Goal: Task Accomplishment & Management: Use online tool/utility

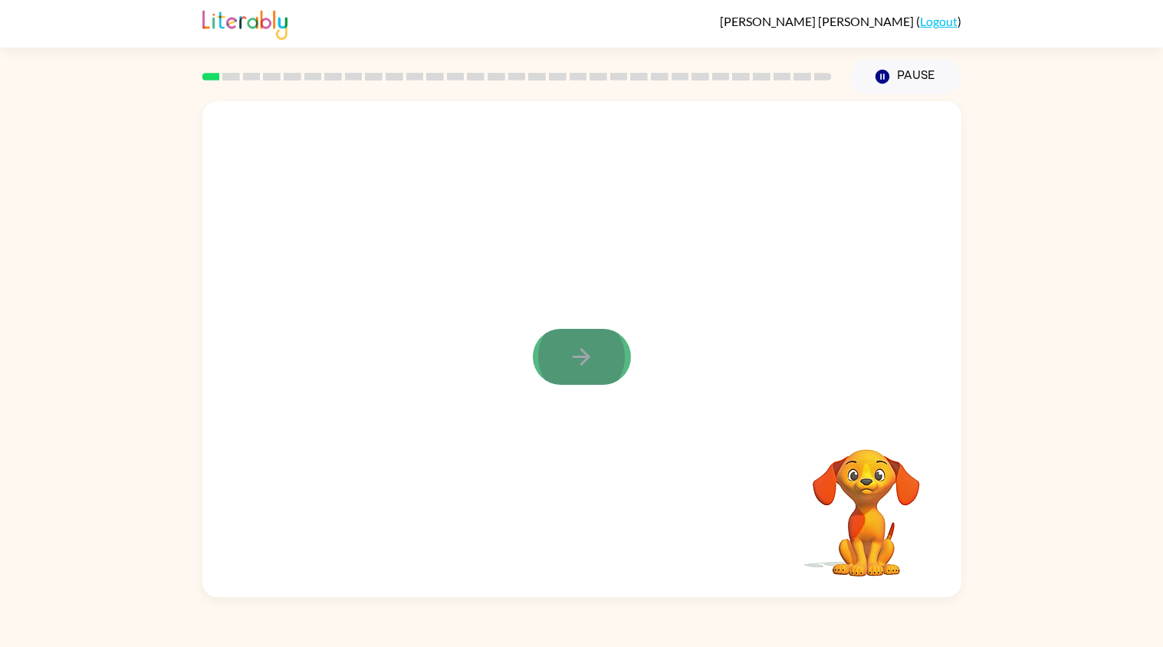
click at [560, 350] on button "button" at bounding box center [582, 357] width 98 height 56
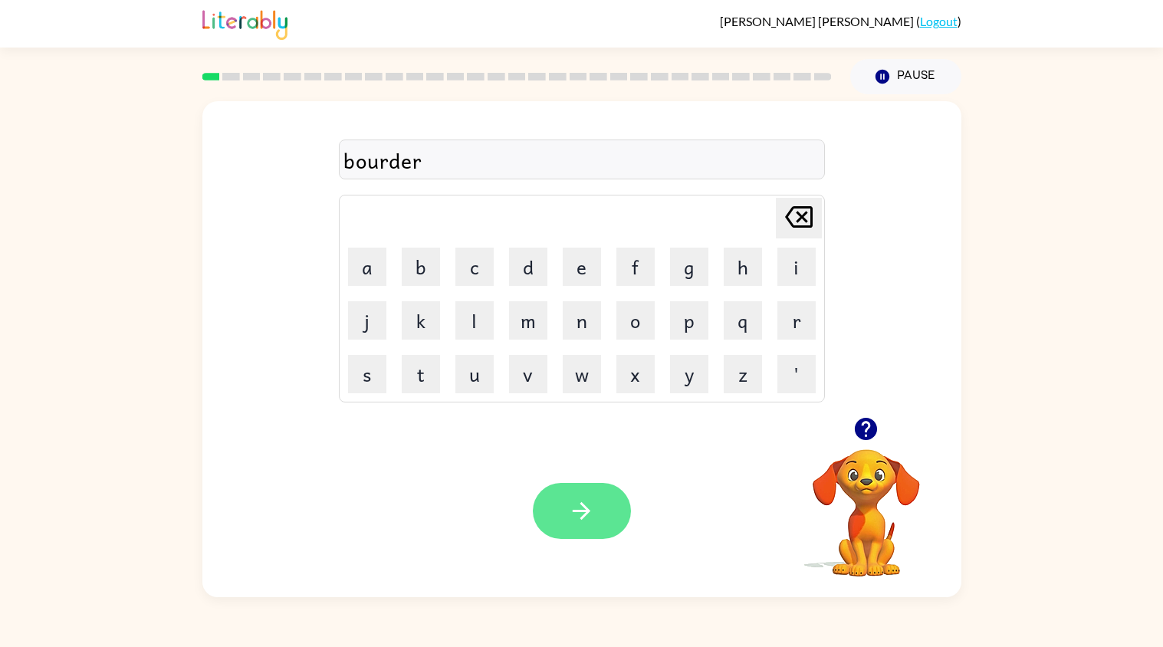
click at [593, 514] on icon "button" at bounding box center [581, 510] width 27 height 27
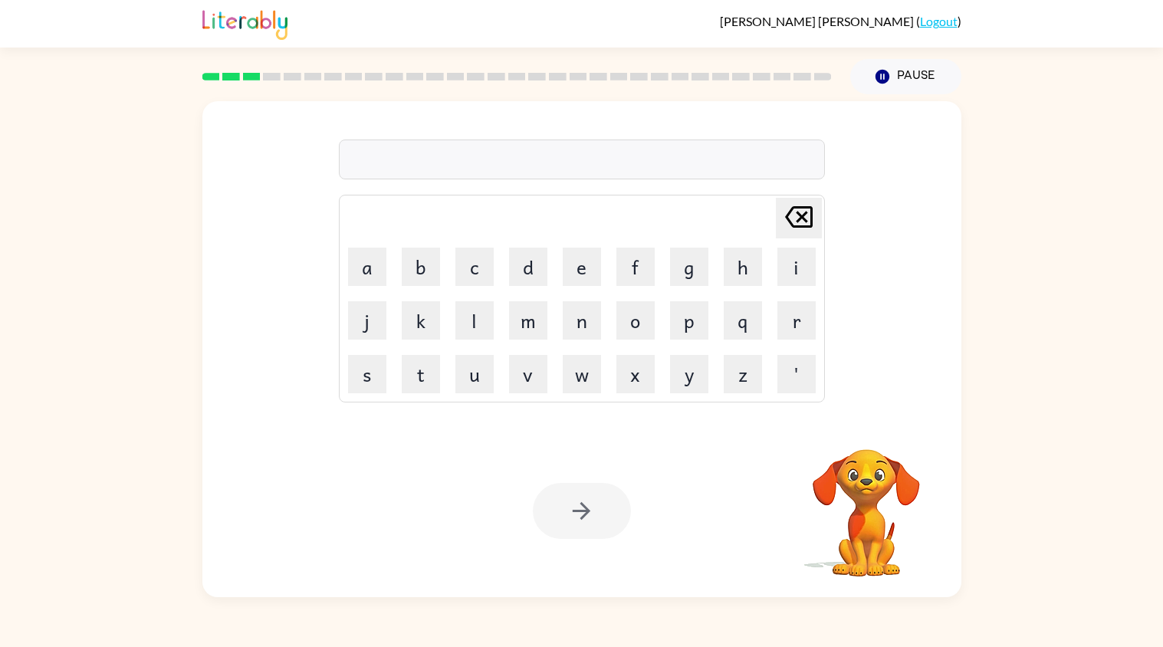
click at [593, 514] on div at bounding box center [582, 511] width 98 height 56
click at [610, 489] on button "button" at bounding box center [582, 511] width 98 height 56
click at [868, 424] on icon "button" at bounding box center [865, 428] width 27 height 27
click at [864, 429] on icon "button" at bounding box center [866, 429] width 22 height 22
click at [865, 452] on video "Your browser must support playing .mp4 files to use Literably. Please try using…" at bounding box center [866, 501] width 153 height 153
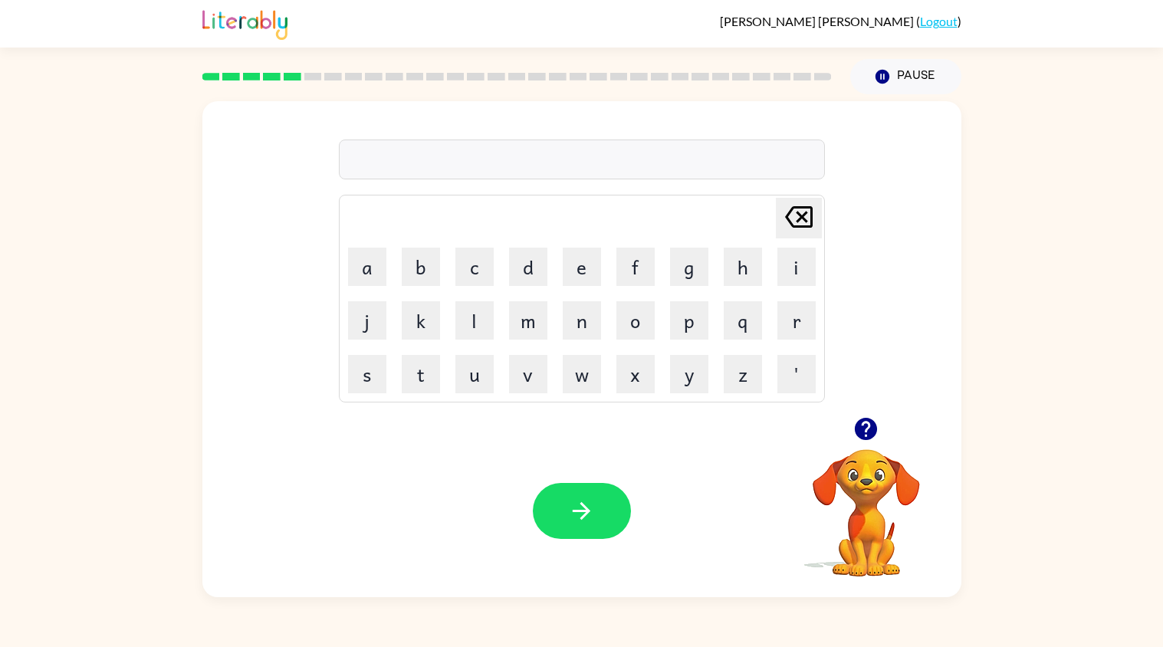
click at [855, 427] on icon "button" at bounding box center [866, 429] width 22 height 22
click at [849, 428] on button "button" at bounding box center [865, 428] width 39 height 39
click at [885, 81] on icon "button" at bounding box center [882, 77] width 14 height 14
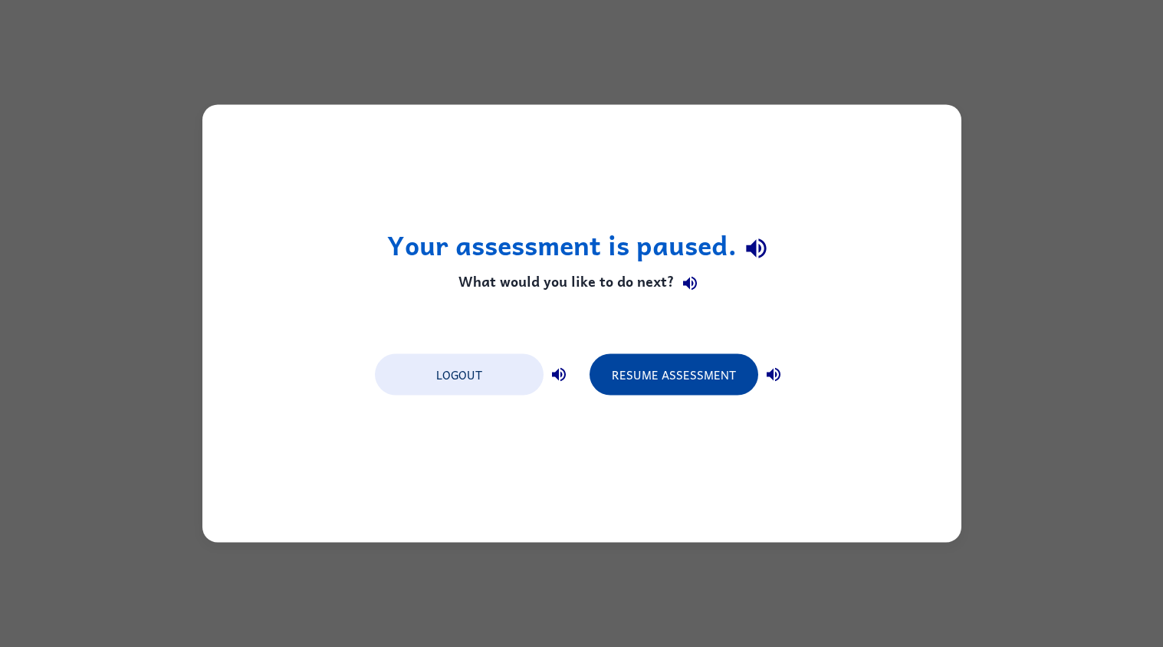
click at [711, 366] on button "Resume Assessment" at bounding box center [673, 374] width 169 height 41
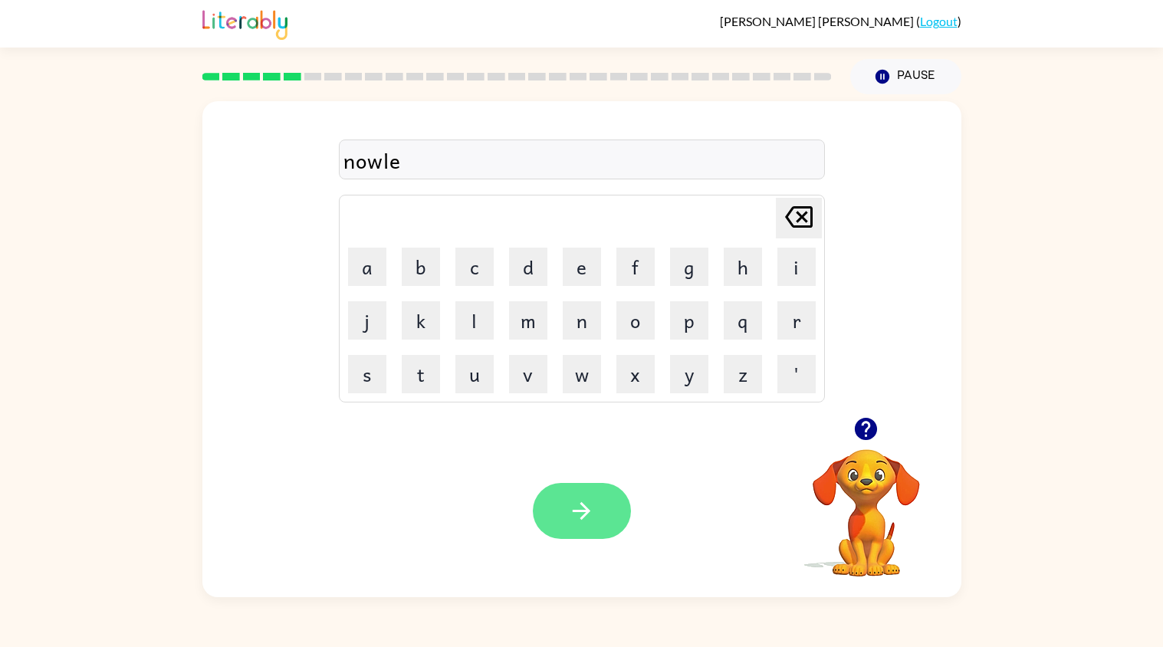
click at [591, 507] on icon "button" at bounding box center [581, 510] width 27 height 27
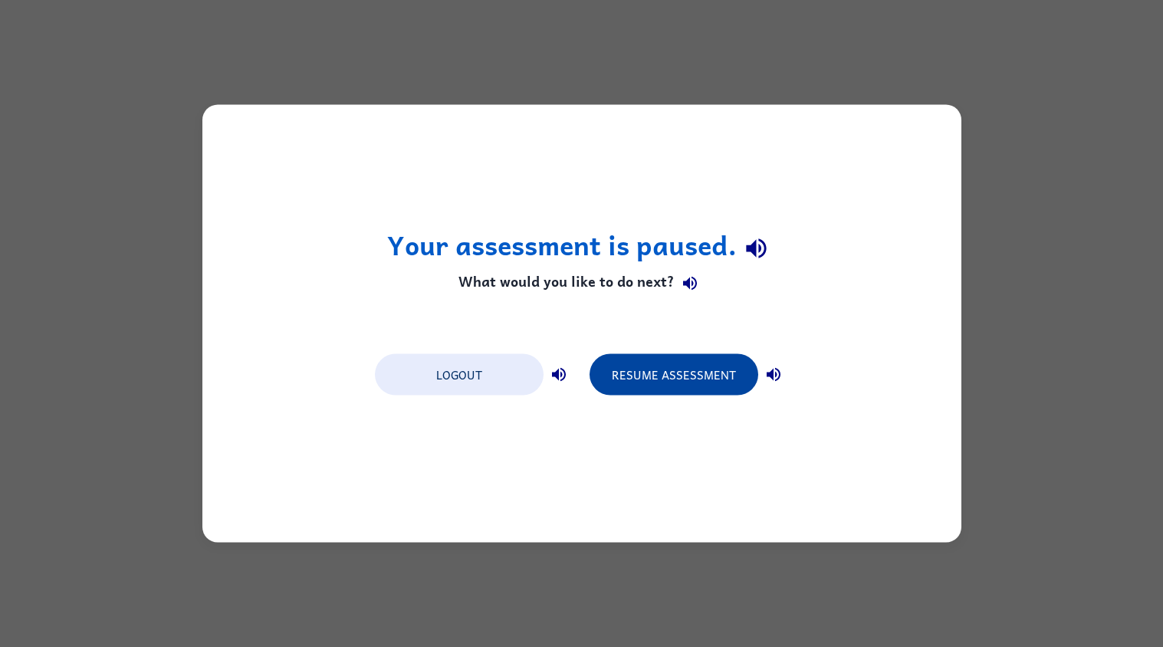
click at [722, 364] on button "Resume Assessment" at bounding box center [673, 374] width 169 height 41
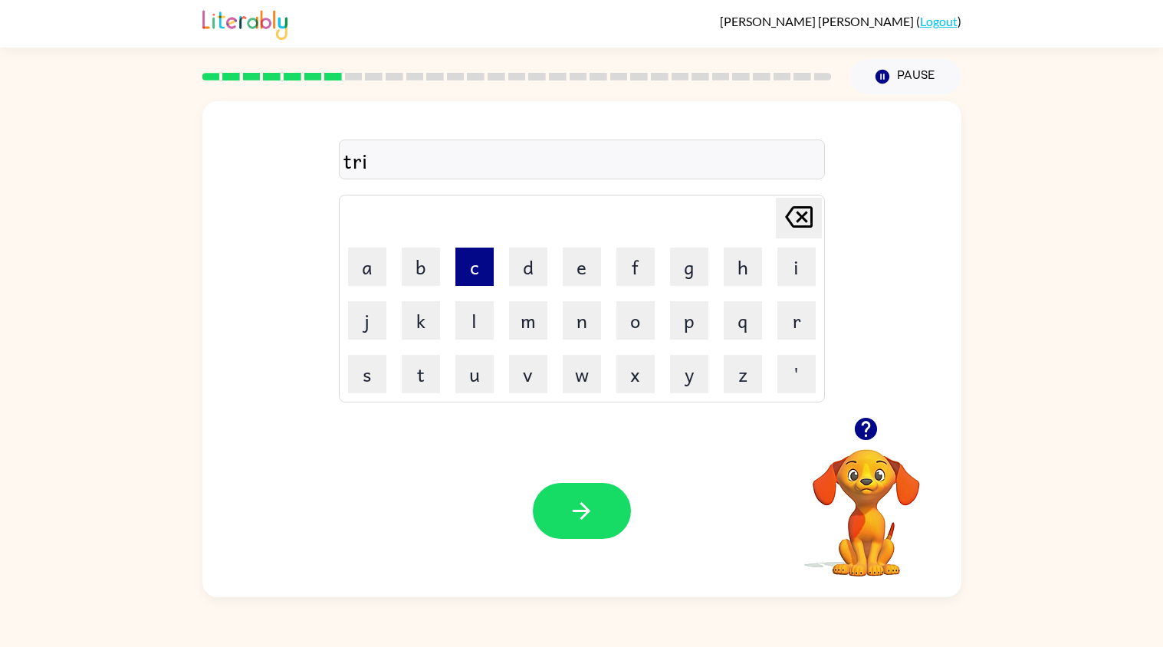
click at [471, 273] on button "c" at bounding box center [474, 267] width 38 height 38
click at [433, 326] on button "k" at bounding box center [421, 320] width 38 height 38
click at [471, 321] on button "l" at bounding box center [474, 320] width 38 height 38
click at [601, 509] on button "button" at bounding box center [582, 511] width 98 height 56
click at [465, 278] on button "c" at bounding box center [474, 267] width 38 height 38
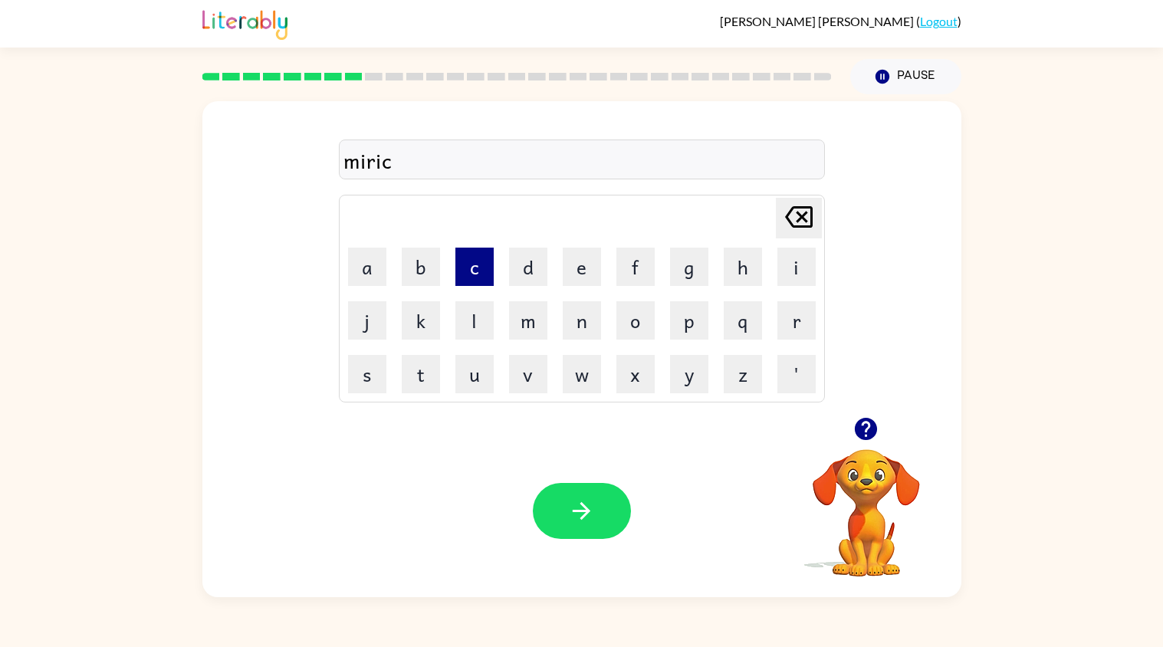
type button "c"
click at [607, 511] on button "button" at bounding box center [582, 511] width 98 height 56
click at [520, 379] on button "v" at bounding box center [528, 374] width 38 height 38
click at [629, 330] on button "o" at bounding box center [635, 320] width 38 height 38
type button "o"
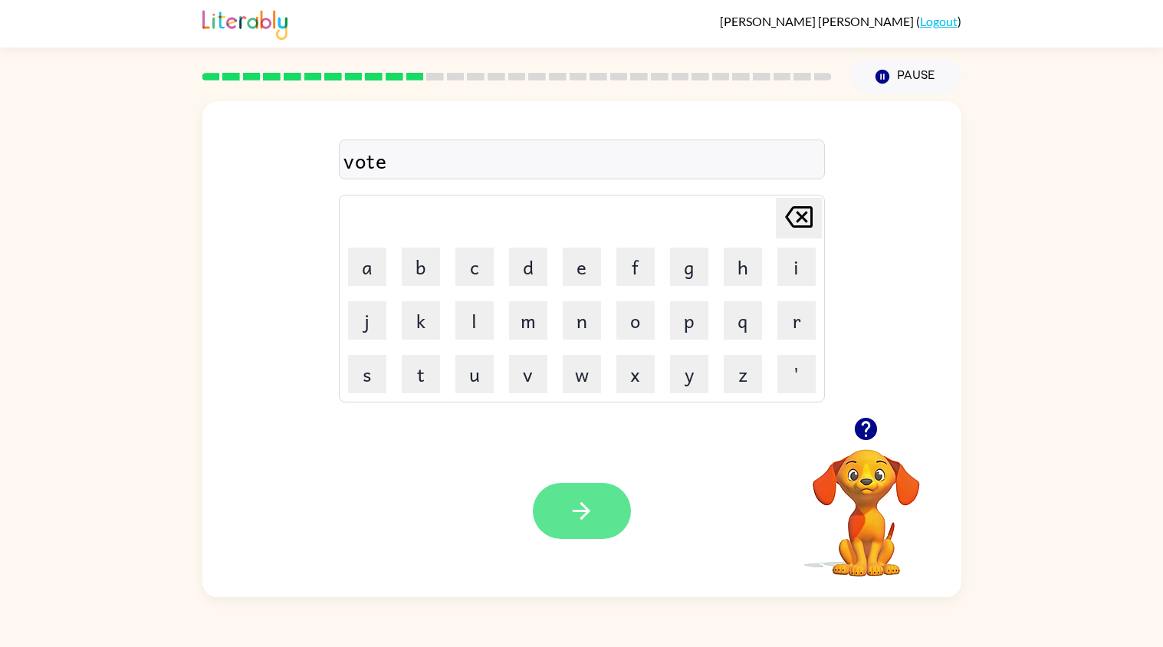
click at [596, 501] on button "button" at bounding box center [582, 511] width 98 height 56
click at [859, 438] on icon "button" at bounding box center [865, 428] width 27 height 27
click at [663, 251] on td "g" at bounding box center [689, 267] width 52 height 52
click at [676, 256] on button "g" at bounding box center [689, 267] width 38 height 38
click at [797, 222] on icon "[PERSON_NAME] last character input" at bounding box center [798, 217] width 37 height 37
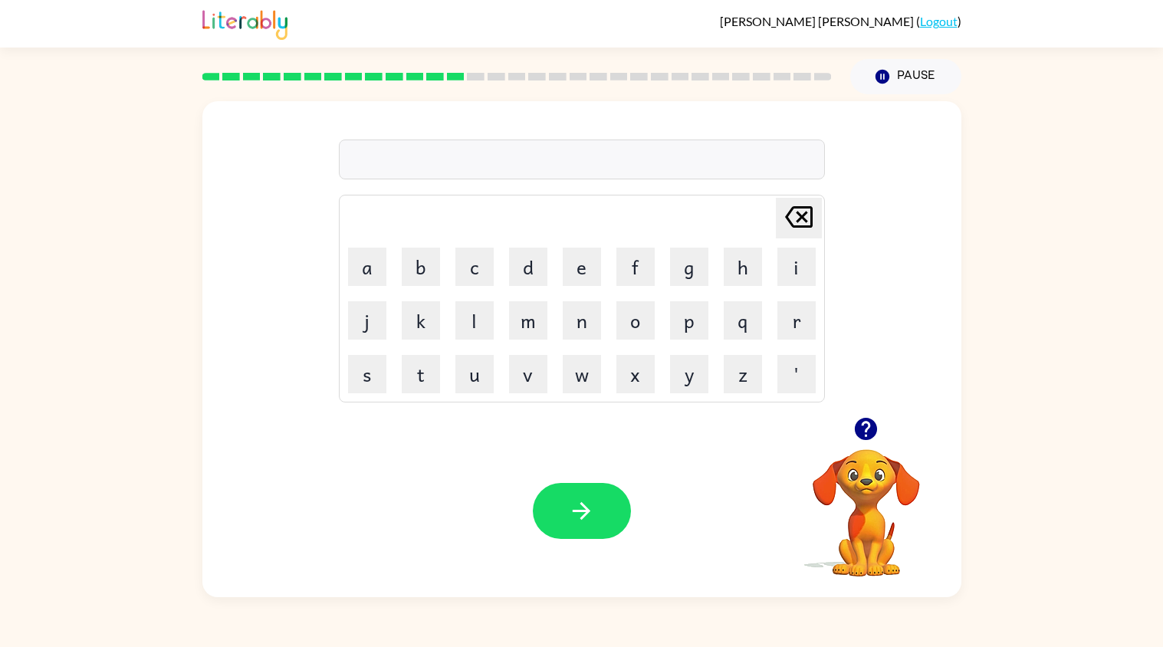
type button "delete"
click at [865, 432] on icon "button" at bounding box center [865, 428] width 27 height 27
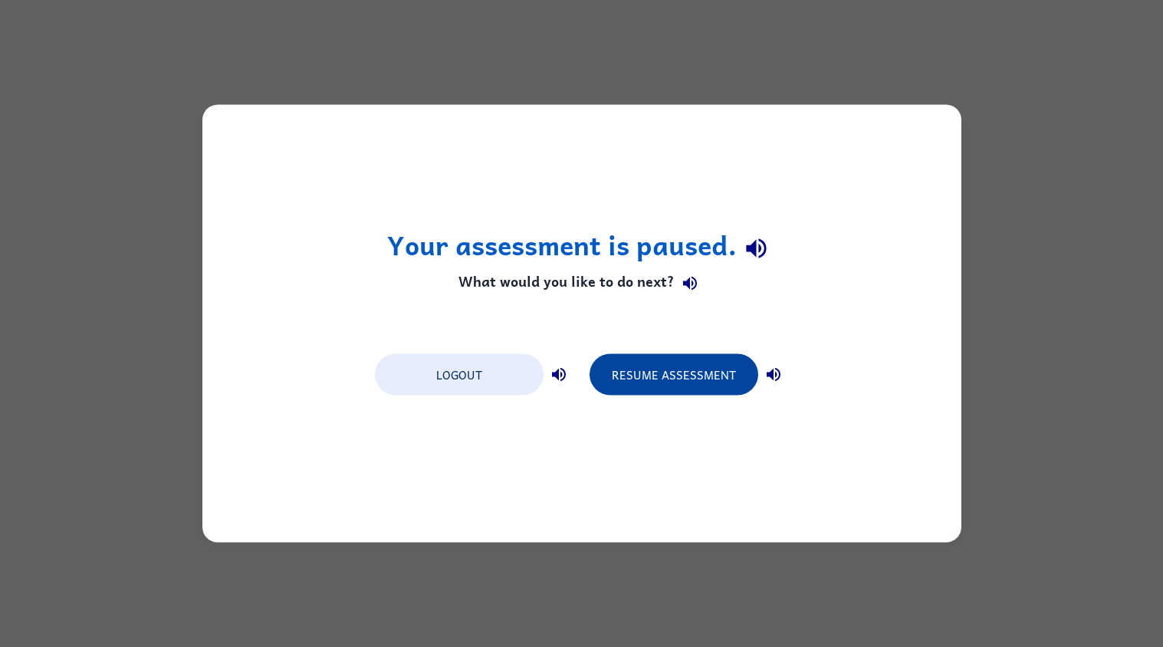
click at [668, 365] on button "Resume Assessment" at bounding box center [673, 374] width 169 height 41
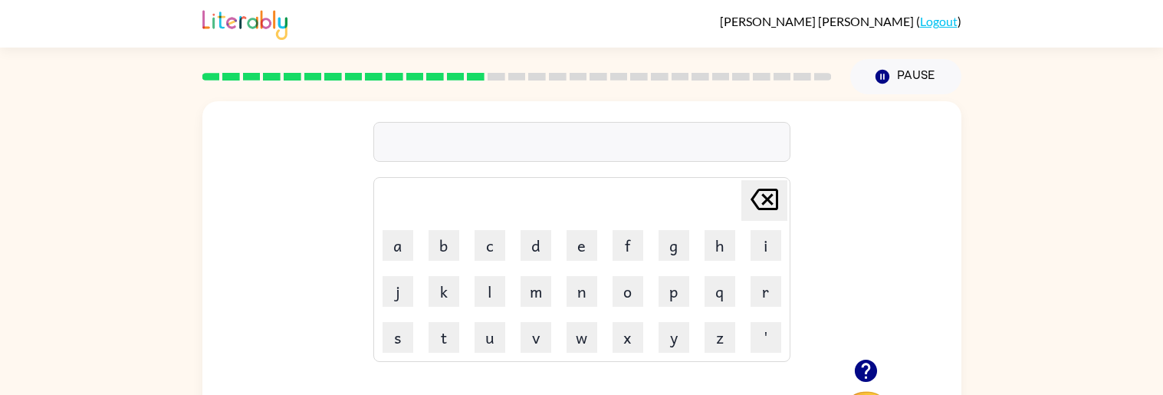
click at [1142, 297] on div "[PERSON_NAME] last character input a b c d e f g h i j k l m n o p q r s t u v …" at bounding box center [581, 316] width 1163 height 445
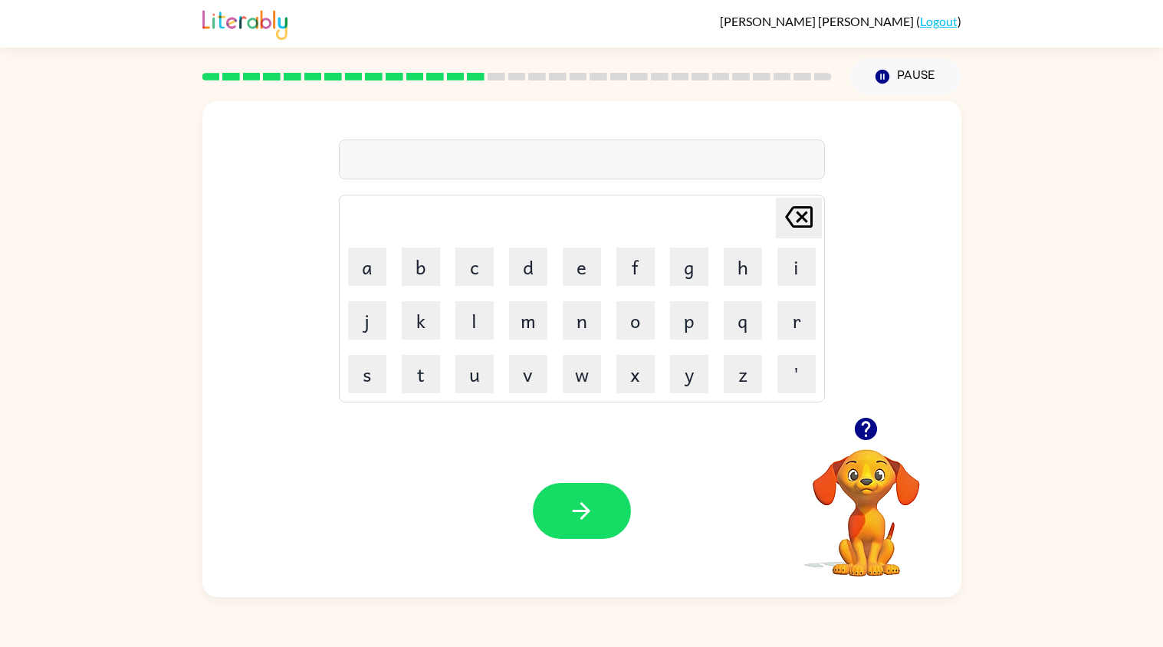
click at [735, 153] on div at bounding box center [582, 160] width 486 height 40
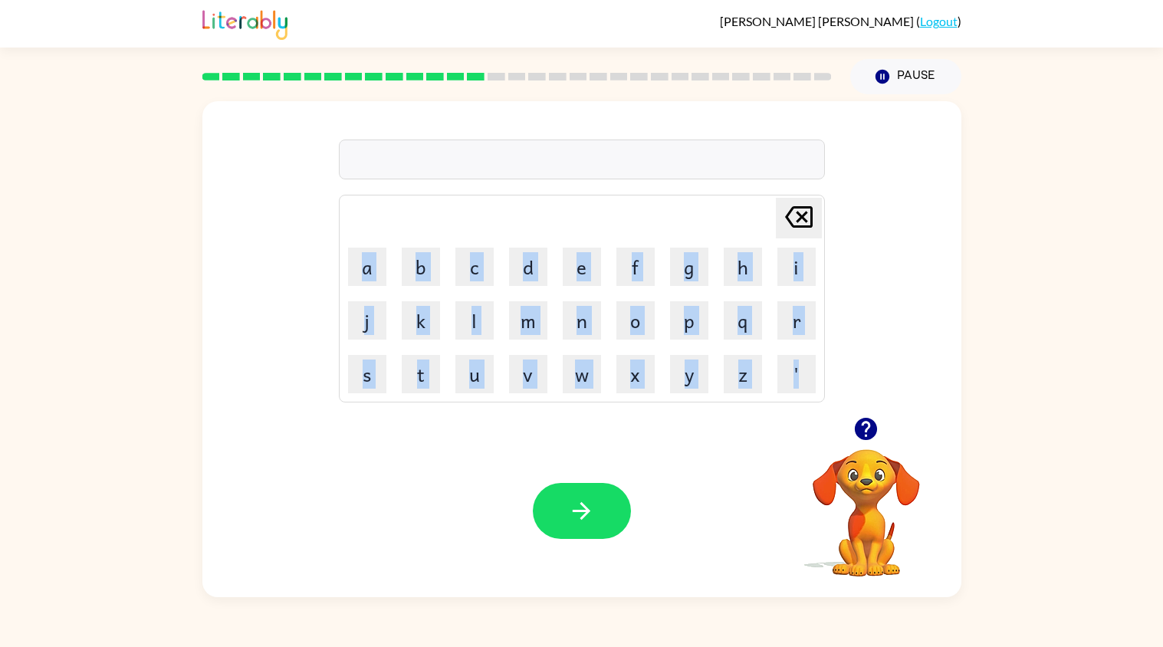
click at [735, 153] on div at bounding box center [582, 160] width 486 height 40
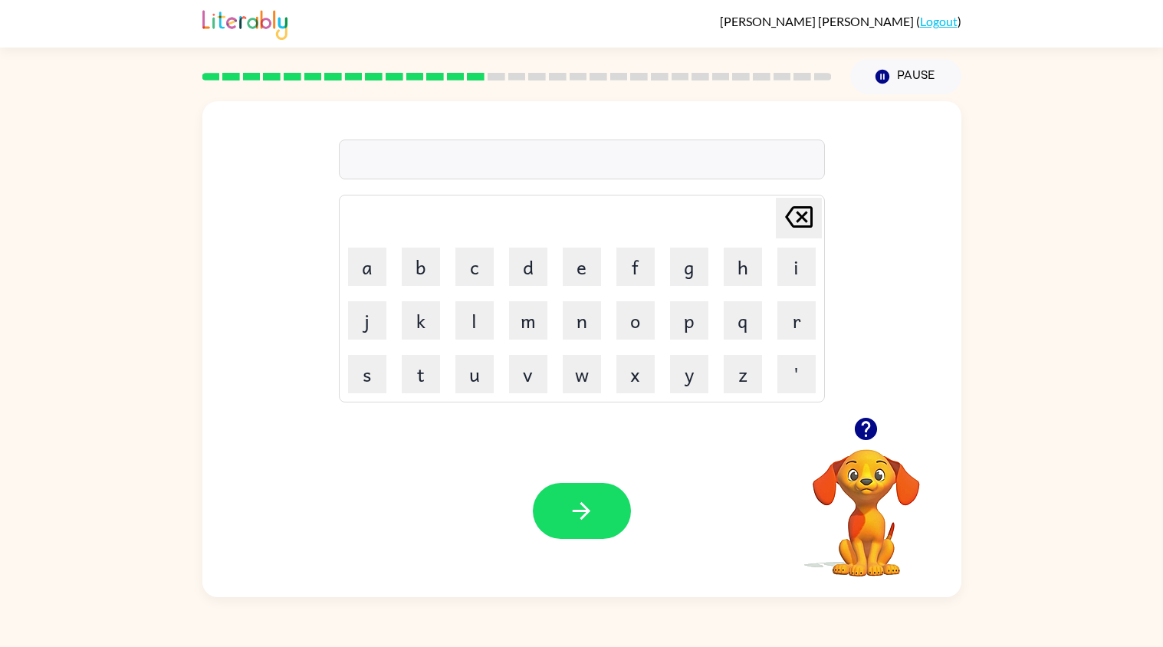
click at [735, 153] on div at bounding box center [582, 160] width 486 height 40
drag, startPoint x: 735, startPoint y: 153, endPoint x: 732, endPoint y: 185, distance: 32.3
click at [732, 185] on div "[PERSON_NAME] last character input a b c d e f g h i j k l m n o p q r s t u v …" at bounding box center [582, 260] width 486 height 286
click at [722, 176] on div at bounding box center [722, 176] width 0 height 0
click at [307, 646] on div at bounding box center [153, 647] width 307 height 0
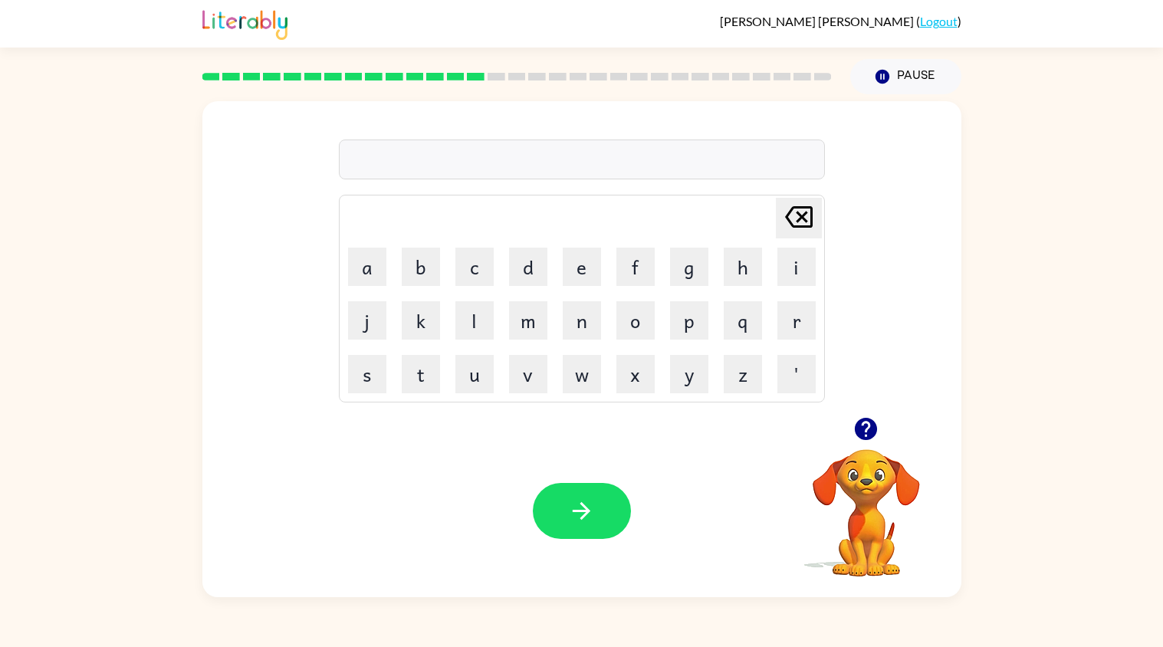
click at [307, 646] on div at bounding box center [153, 647] width 307 height 0
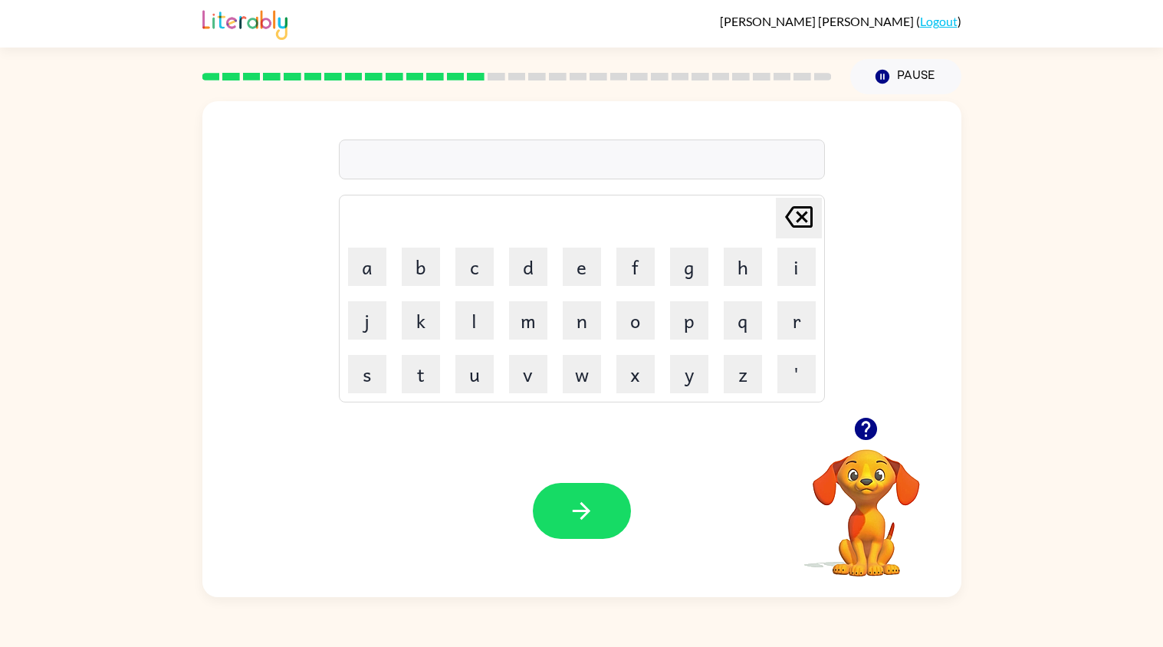
click at [307, 646] on div at bounding box center [153, 647] width 307 height 0
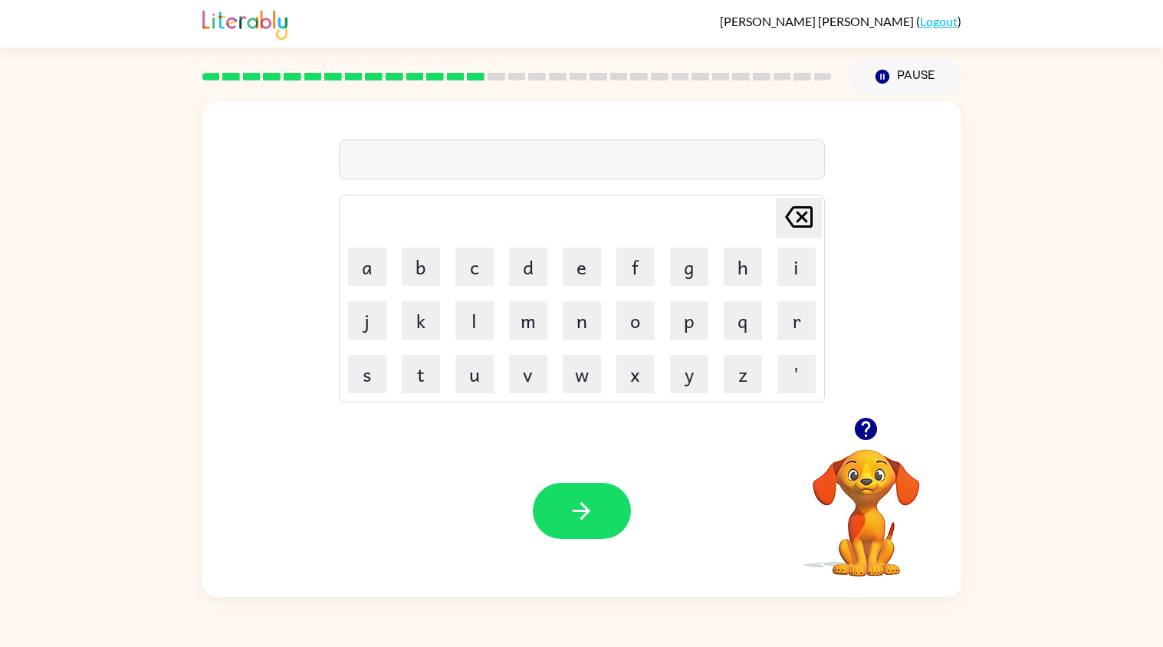
click at [368, 492] on div "Your browser must support playing .mp4 files to use Literably. Please try using…" at bounding box center [581, 511] width 759 height 172
click at [648, 166] on div at bounding box center [582, 160] width 486 height 40
click at [721, 157] on div at bounding box center [582, 160] width 486 height 40
click at [596, 159] on div at bounding box center [582, 160] width 486 height 40
click at [586, 158] on div at bounding box center [582, 160] width 486 height 40
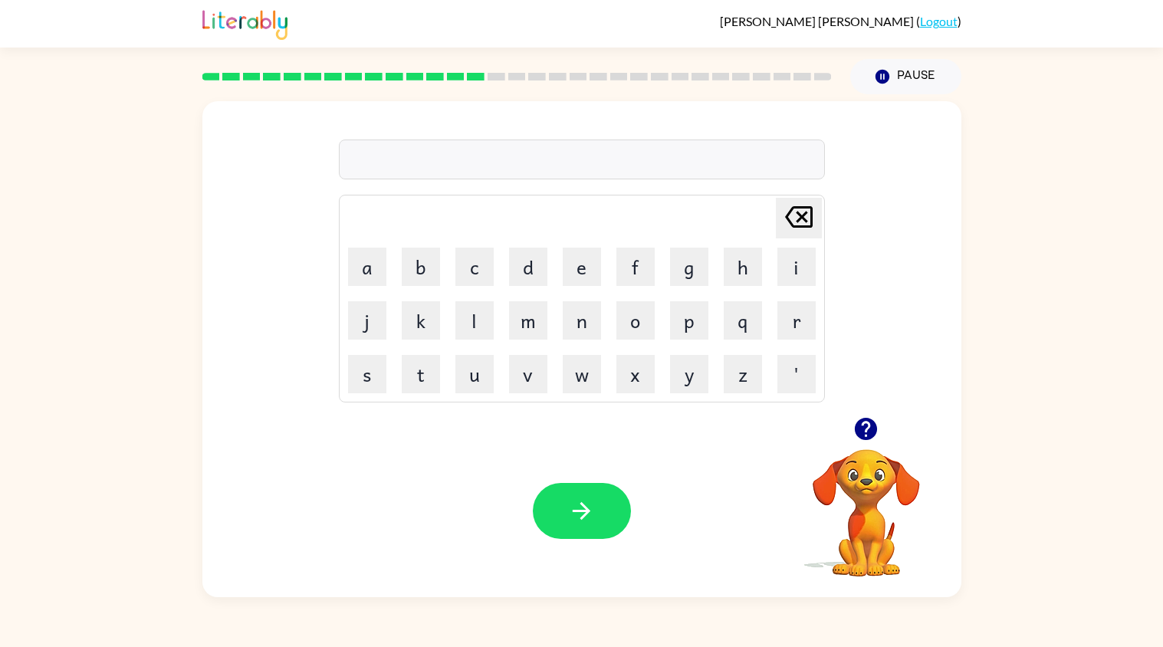
click at [564, 170] on div at bounding box center [582, 160] width 486 height 40
click at [950, 195] on div "[PERSON_NAME] last character input a b c d e f g h i j k l m n o p q r s t u v …" at bounding box center [581, 259] width 759 height 316
click at [686, 502] on div "Your browser must support playing .mp4 files to use Literably. Please try using…" at bounding box center [581, 511] width 759 height 172
click at [687, 507] on div "Your browser must support playing .mp4 files to use Literably. Please try using…" at bounding box center [581, 511] width 759 height 172
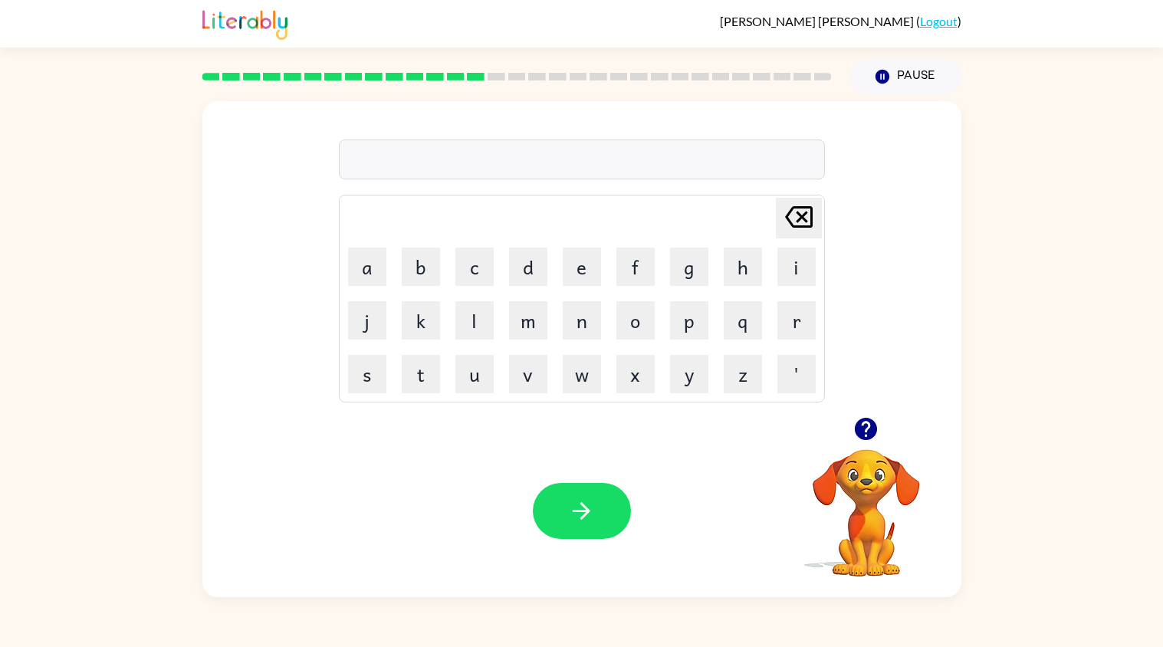
click at [862, 431] on icon "button" at bounding box center [866, 429] width 22 height 22
click at [669, 170] on div at bounding box center [582, 160] width 486 height 40
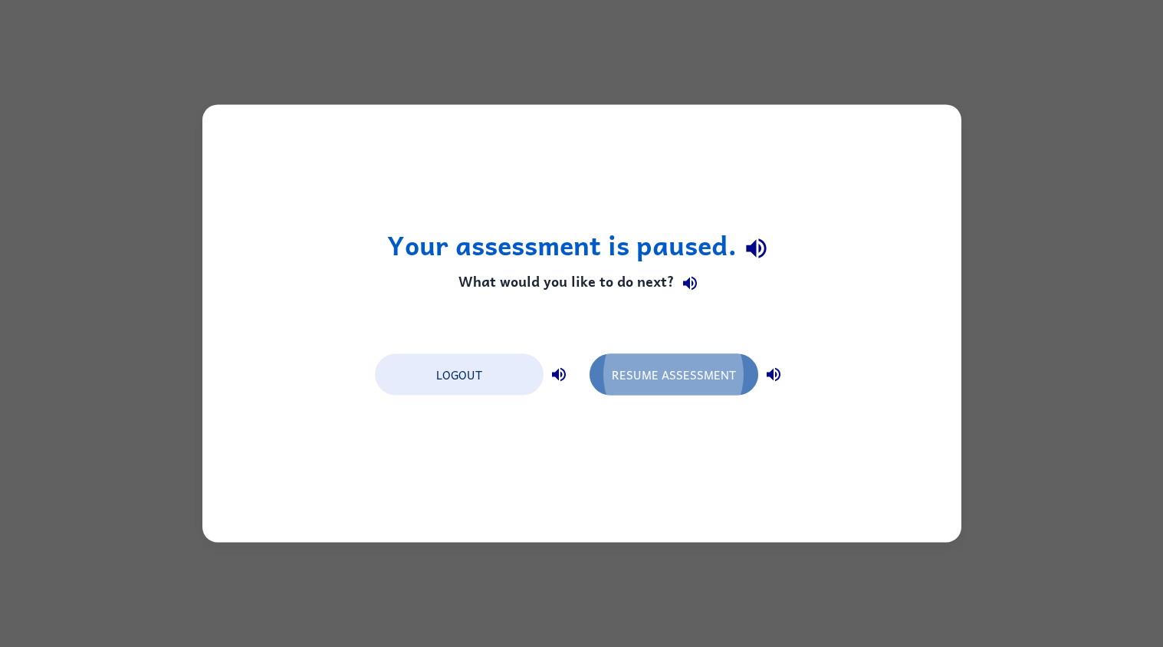
click at [667, 377] on button "Resume Assessment" at bounding box center [673, 374] width 169 height 41
click at [654, 372] on button "Resume Assessment" at bounding box center [673, 374] width 169 height 41
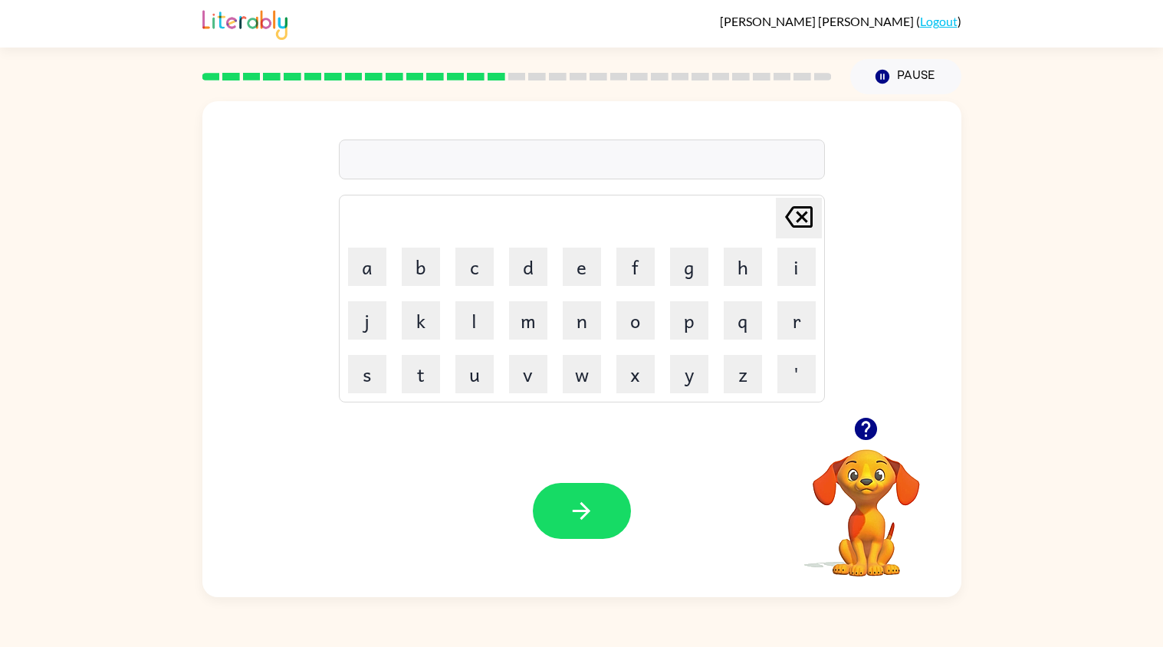
click at [868, 430] on icon "button" at bounding box center [866, 429] width 22 height 22
click at [855, 422] on icon "button" at bounding box center [865, 428] width 27 height 27
click at [621, 150] on div at bounding box center [582, 160] width 486 height 40
click at [635, 164] on div at bounding box center [582, 160] width 486 height 40
click at [573, 486] on button "button" at bounding box center [582, 511] width 98 height 56
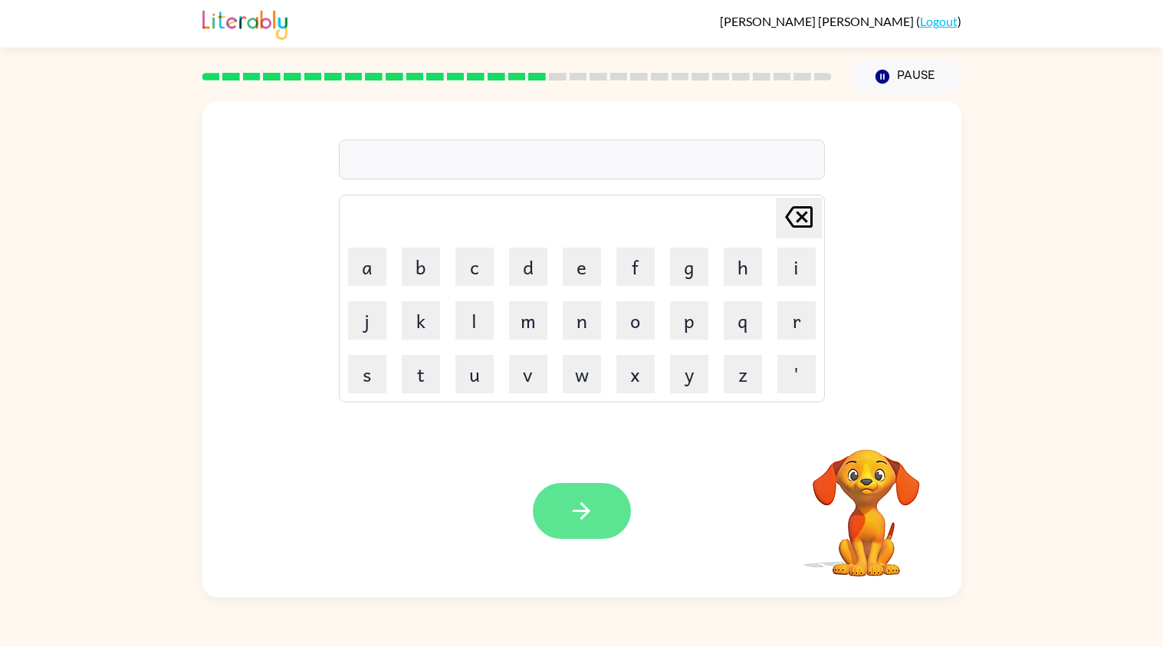
click at [589, 517] on icon "button" at bounding box center [581, 510] width 27 height 27
click at [589, 517] on div at bounding box center [582, 511] width 98 height 56
click at [589, 514] on icon "button" at bounding box center [581, 510] width 27 height 27
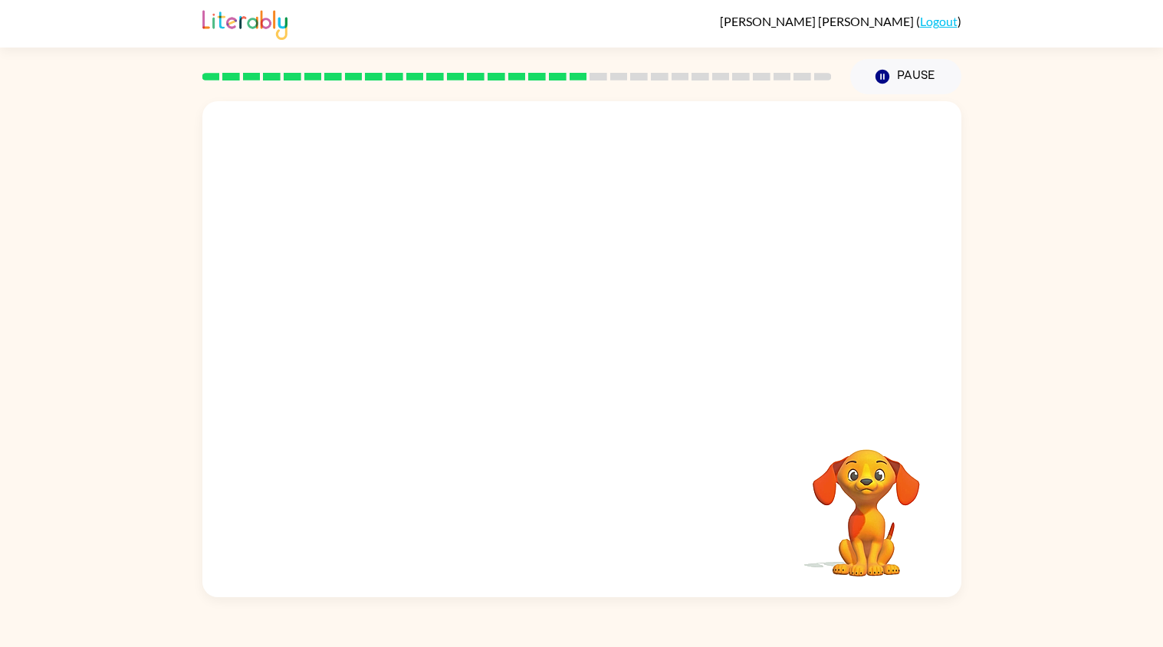
click at [589, 514] on div "Your browser must support playing .mp4 files to use Literably. Please try using…" at bounding box center [581, 349] width 759 height 496
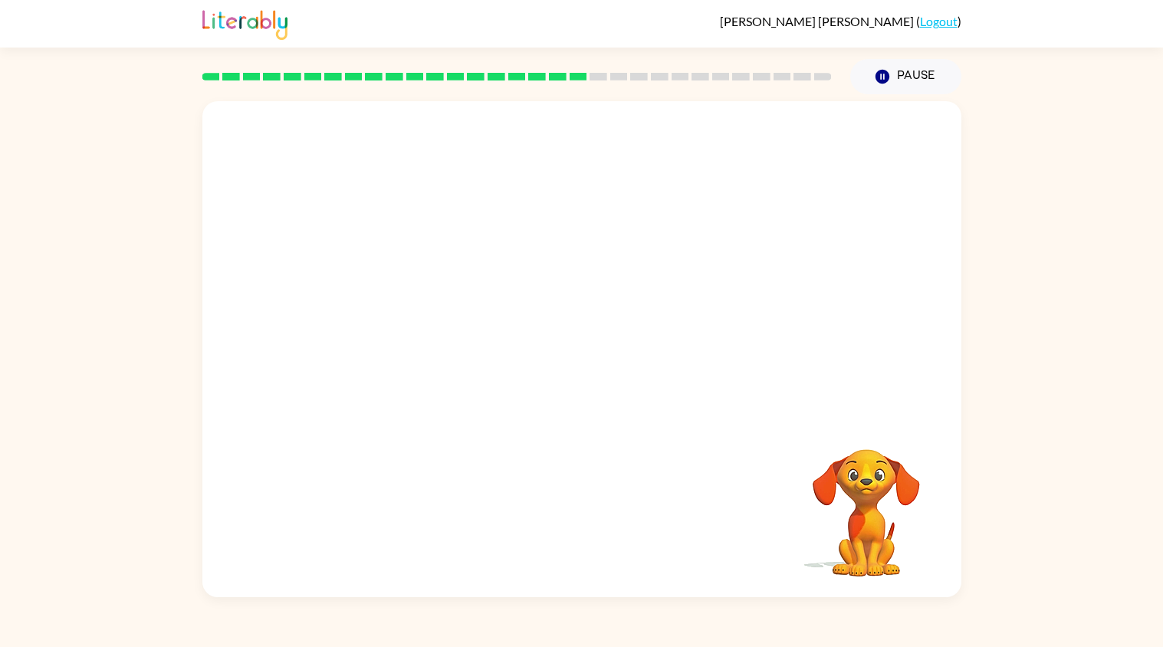
click at [589, 514] on div "Your browser must support playing .mp4 files to use Literably. Please try using…" at bounding box center [581, 349] width 759 height 496
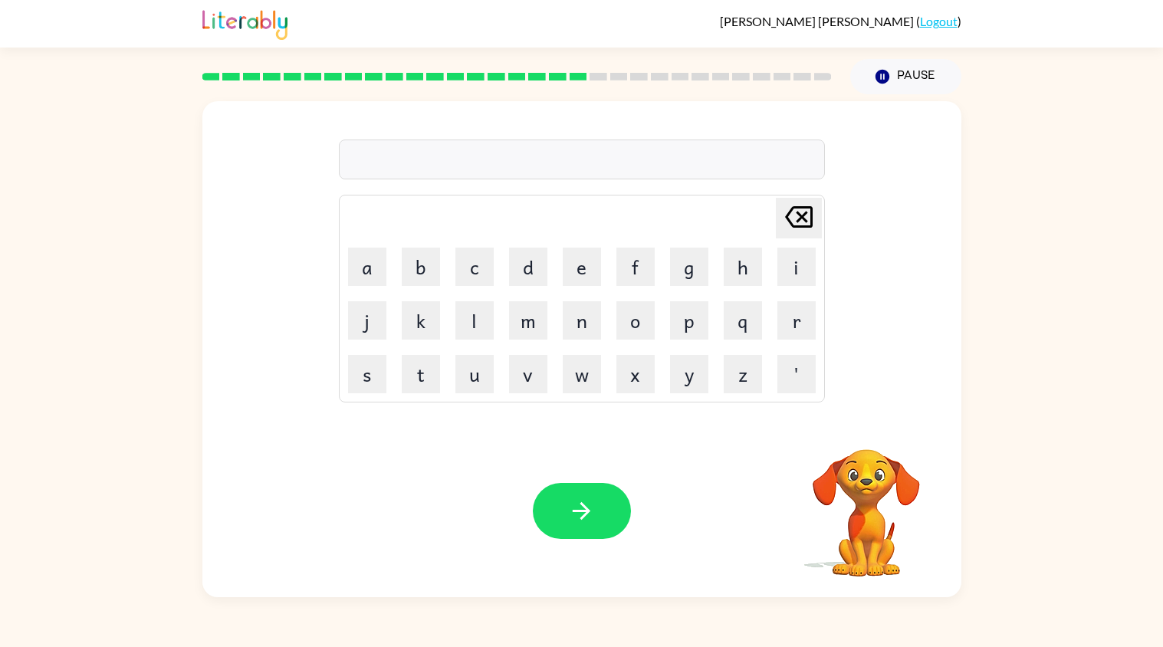
click at [589, 514] on icon "button" at bounding box center [581, 510] width 27 height 27
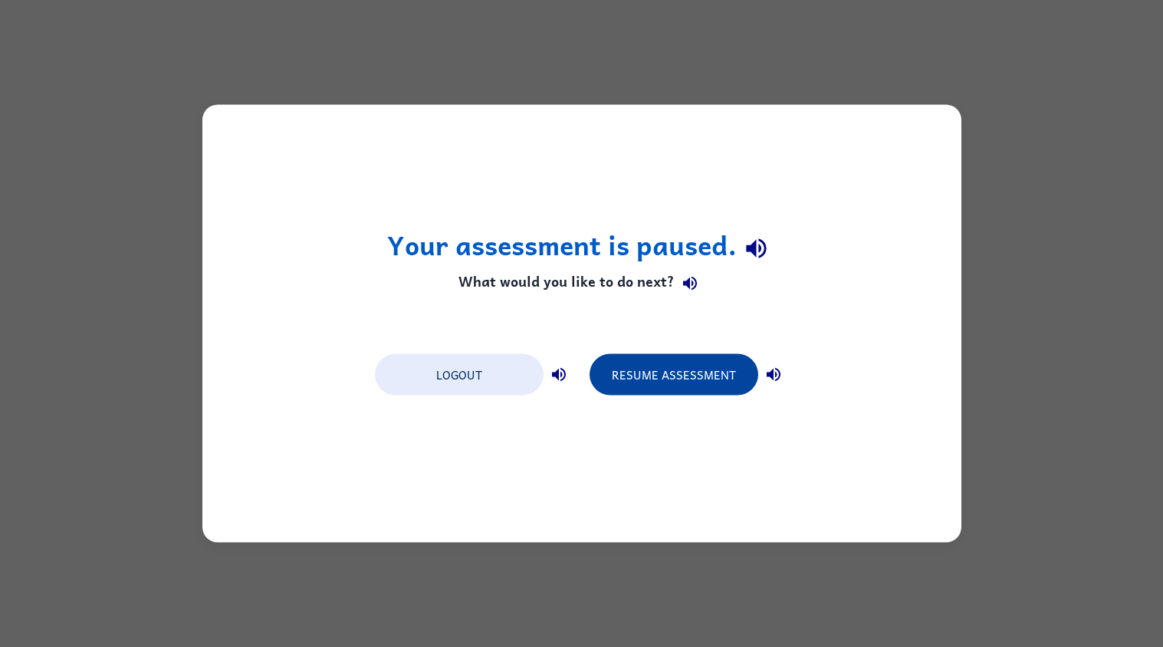
click at [641, 376] on button "Resume Assessment" at bounding box center [673, 374] width 169 height 41
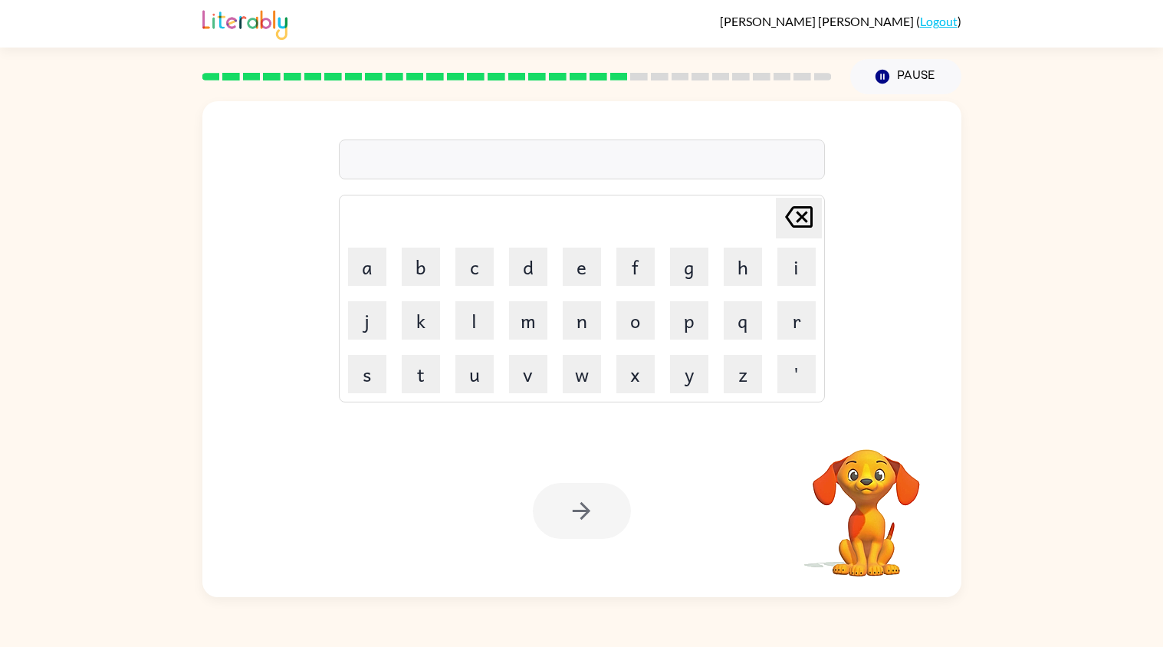
click at [591, 512] on div at bounding box center [582, 511] width 98 height 56
click at [591, 512] on icon "button" at bounding box center [581, 510] width 27 height 27
click at [584, 519] on icon "button" at bounding box center [581, 510] width 27 height 27
click at [568, 524] on icon "button" at bounding box center [581, 510] width 27 height 27
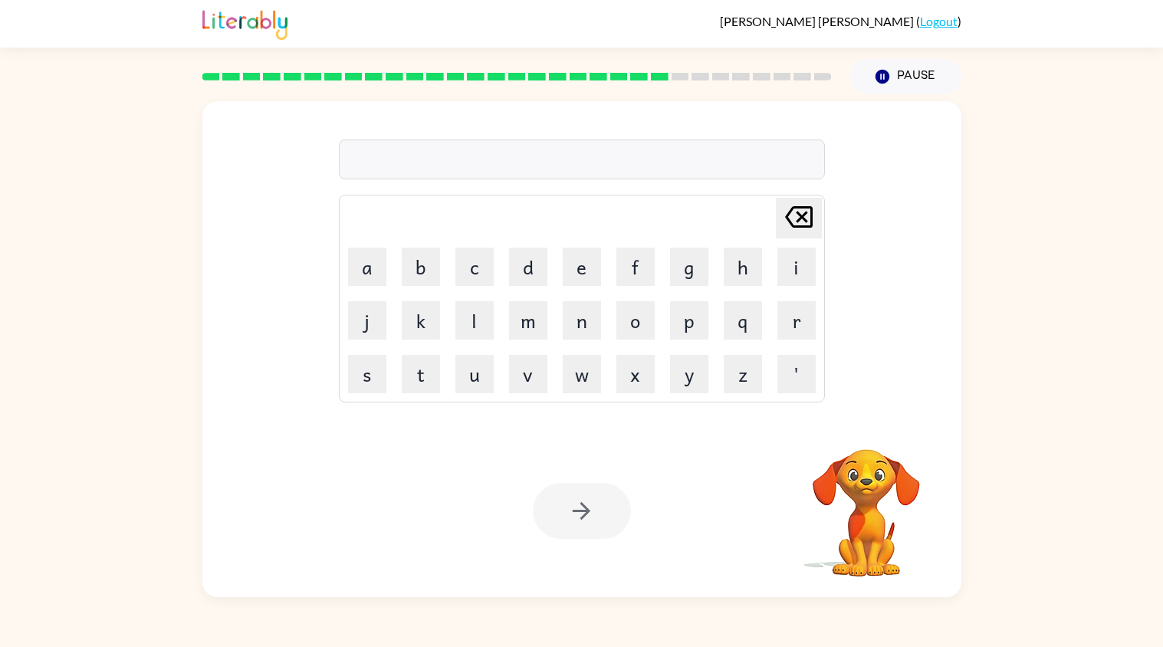
click at [567, 524] on div at bounding box center [582, 511] width 98 height 56
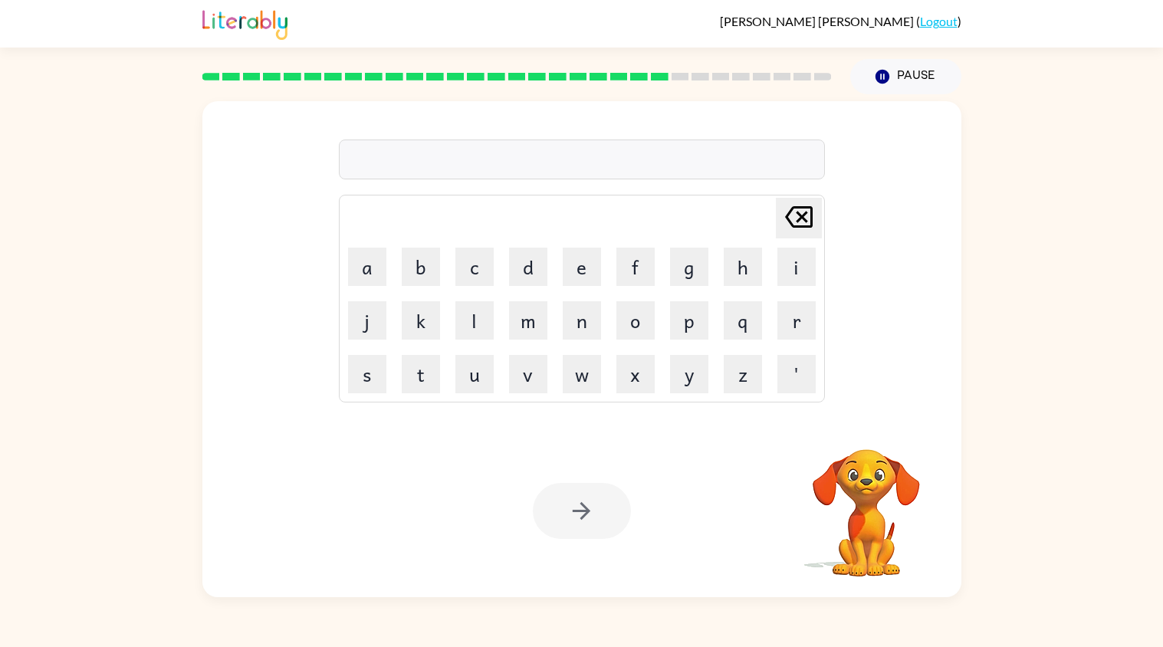
click at [567, 524] on div at bounding box center [582, 511] width 98 height 56
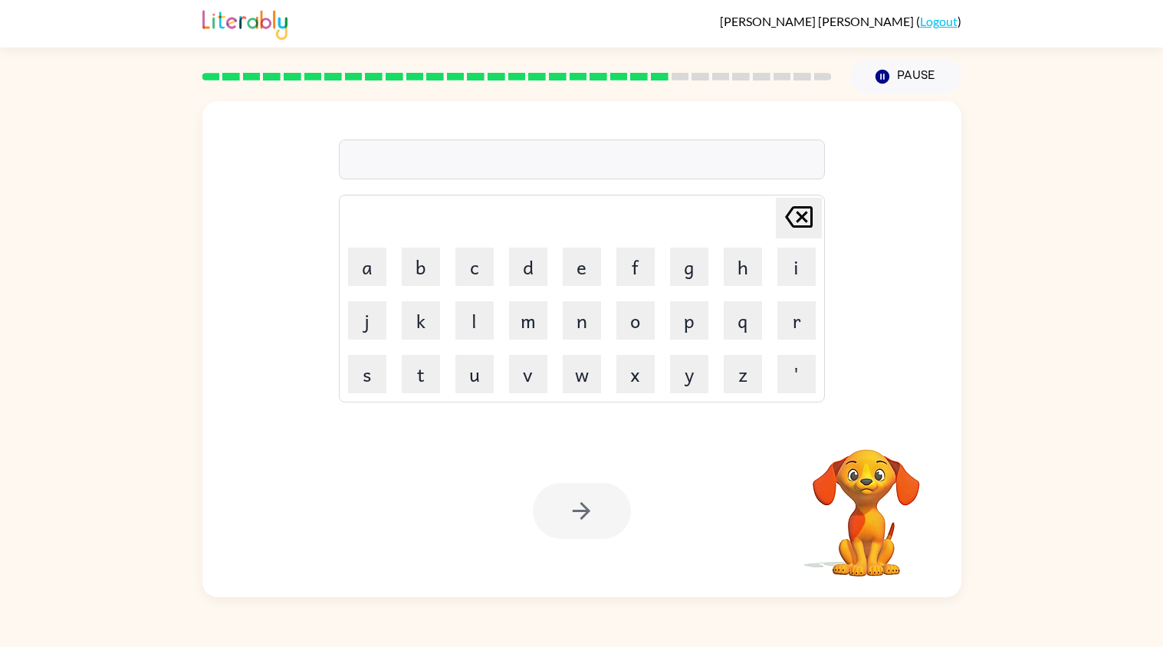
click at [567, 524] on div at bounding box center [582, 511] width 98 height 56
click at [568, 524] on icon "button" at bounding box center [581, 510] width 27 height 27
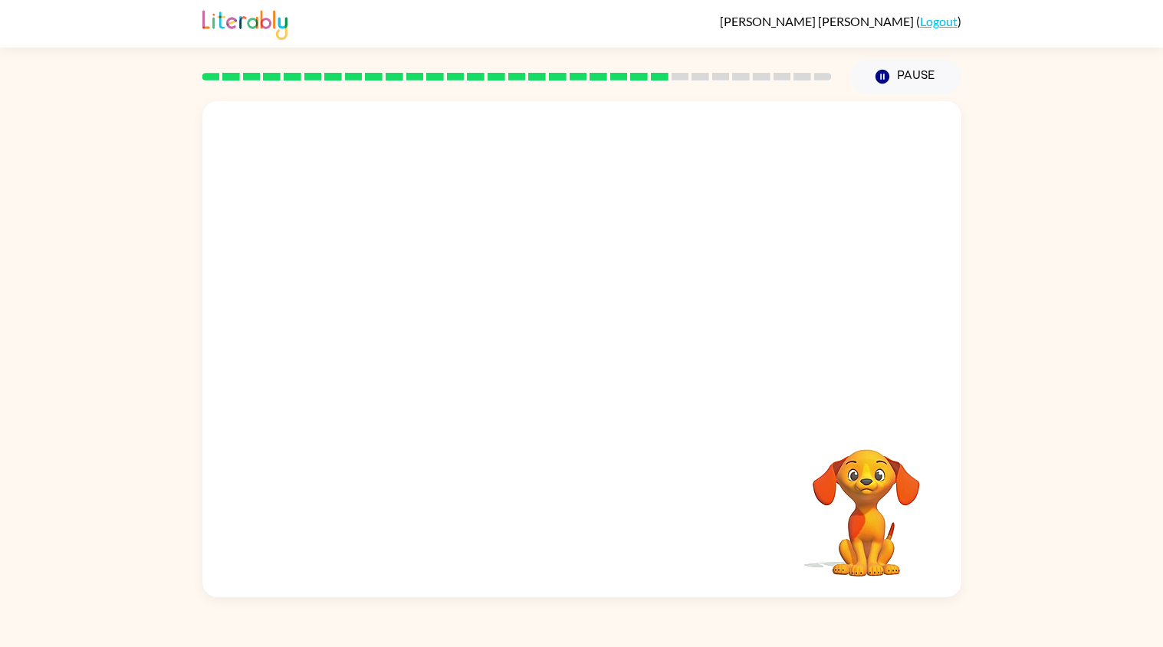
click at [567, 524] on div "Your browser must support playing .mp4 files to use Literably. Please try using…" at bounding box center [581, 349] width 759 height 496
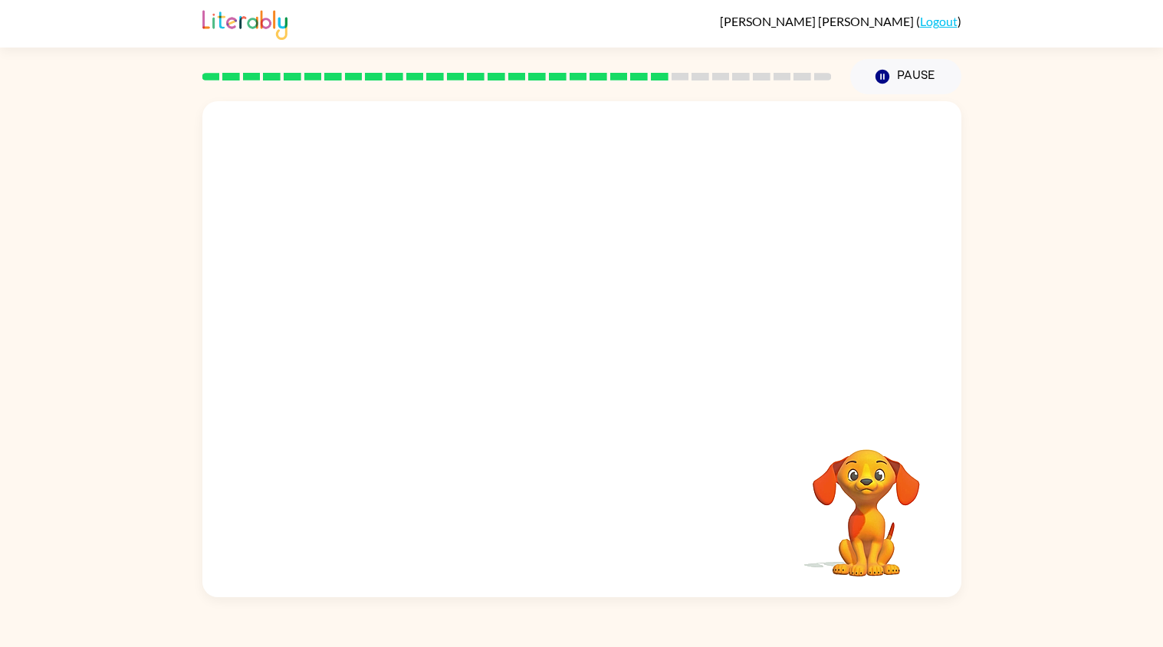
click at [567, 524] on div "Your browser must support playing .mp4 files to use Literably. Please try using…" at bounding box center [581, 349] width 759 height 496
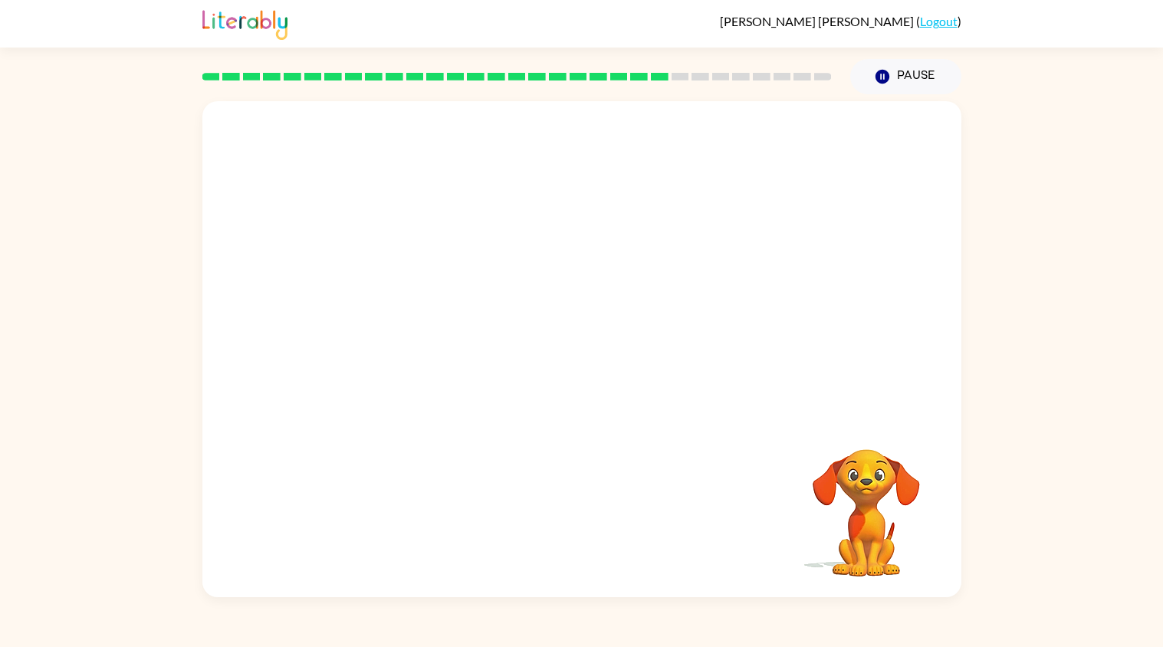
click at [567, 524] on div "Your browser must support playing .mp4 files to use Literably. Please try using…" at bounding box center [581, 349] width 759 height 496
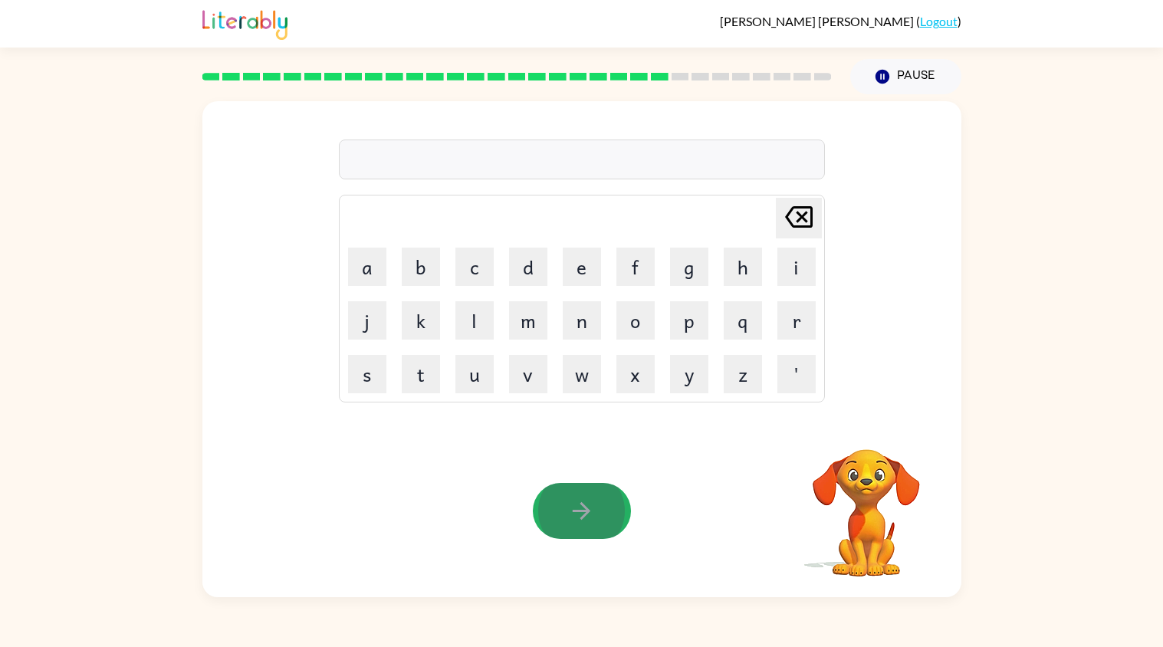
click at [566, 522] on button "button" at bounding box center [582, 511] width 98 height 56
click at [566, 522] on div at bounding box center [582, 511] width 98 height 56
click at [566, 522] on button "button" at bounding box center [582, 511] width 98 height 56
click at [589, 489] on button "button" at bounding box center [582, 511] width 98 height 56
click at [591, 524] on div at bounding box center [582, 511] width 98 height 56
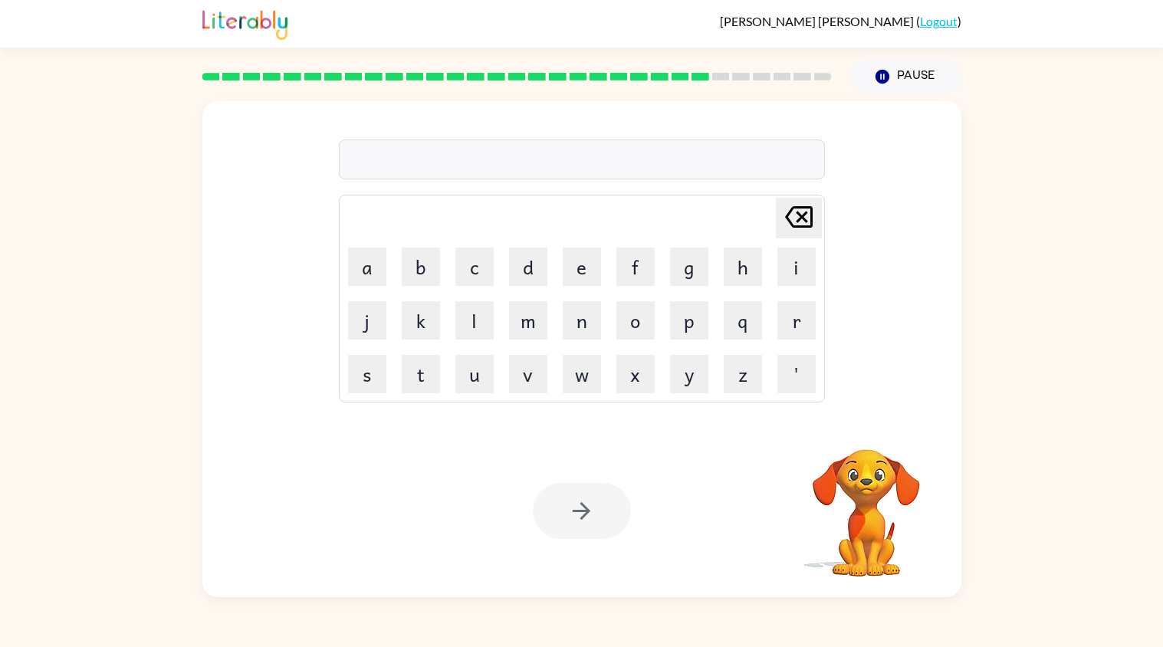
click at [591, 524] on div at bounding box center [582, 511] width 98 height 56
click at [593, 520] on icon "button" at bounding box center [581, 510] width 27 height 27
click at [593, 520] on div at bounding box center [582, 511] width 98 height 56
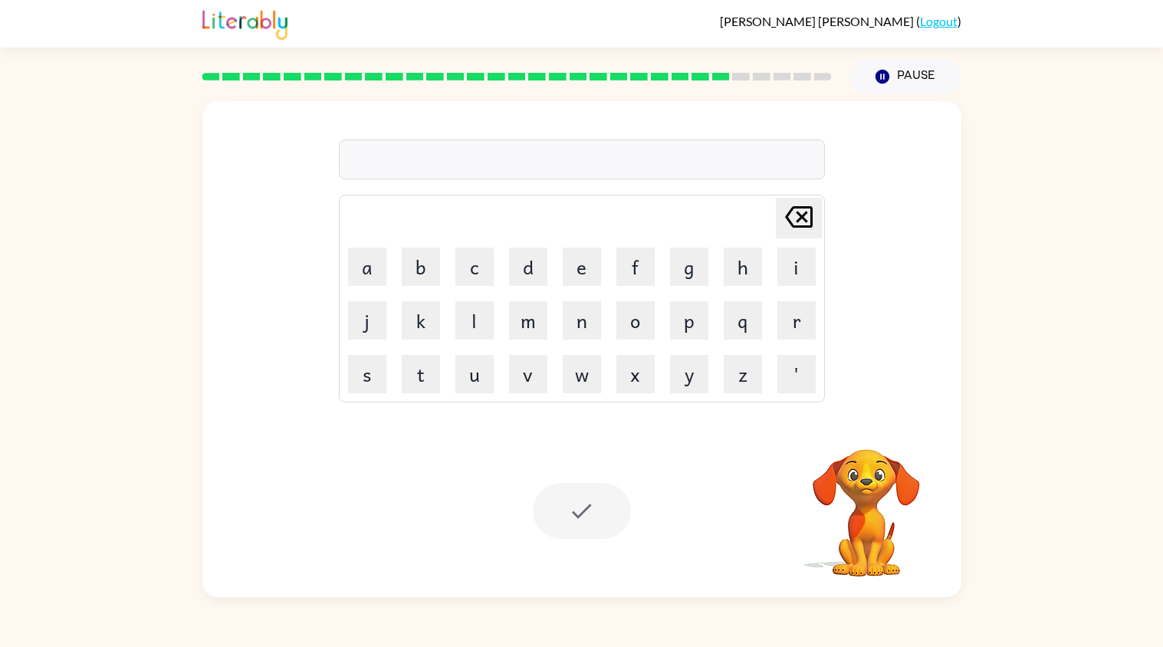
click at [593, 520] on div at bounding box center [582, 511] width 98 height 56
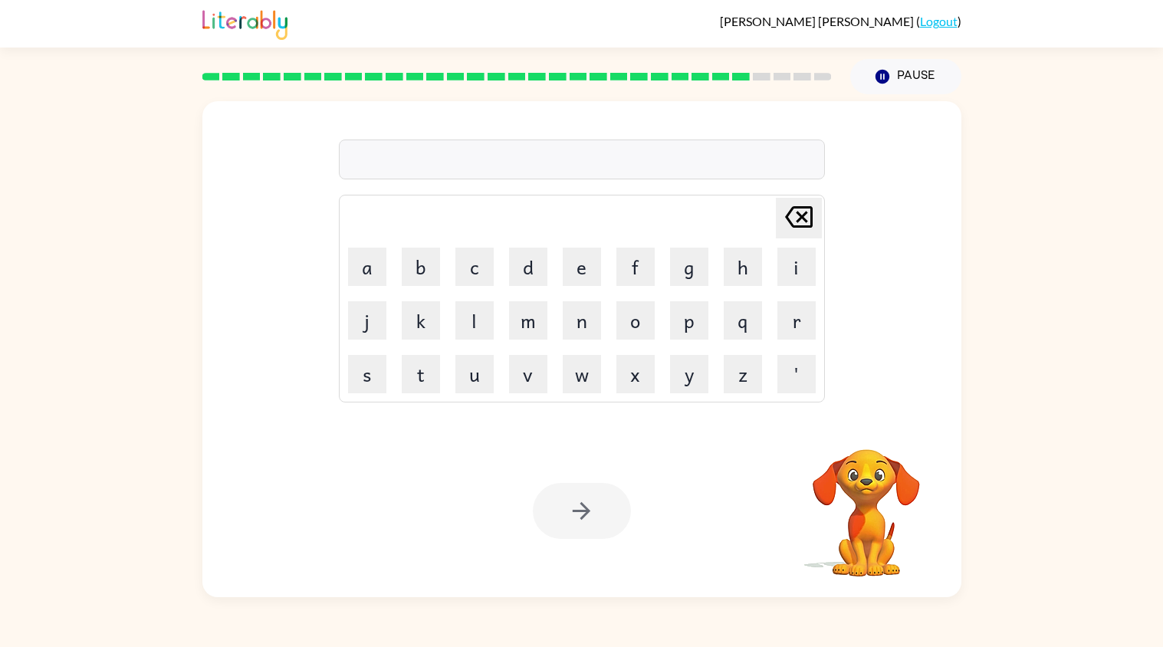
click at [593, 520] on div at bounding box center [582, 511] width 98 height 56
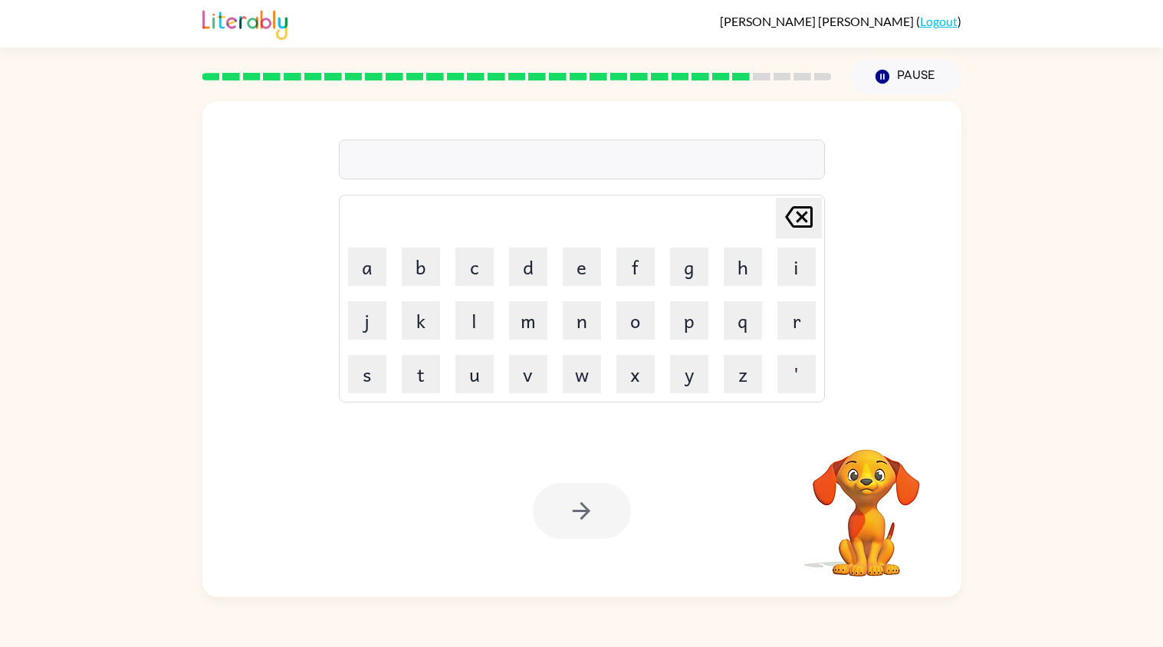
click at [593, 520] on div at bounding box center [582, 511] width 98 height 56
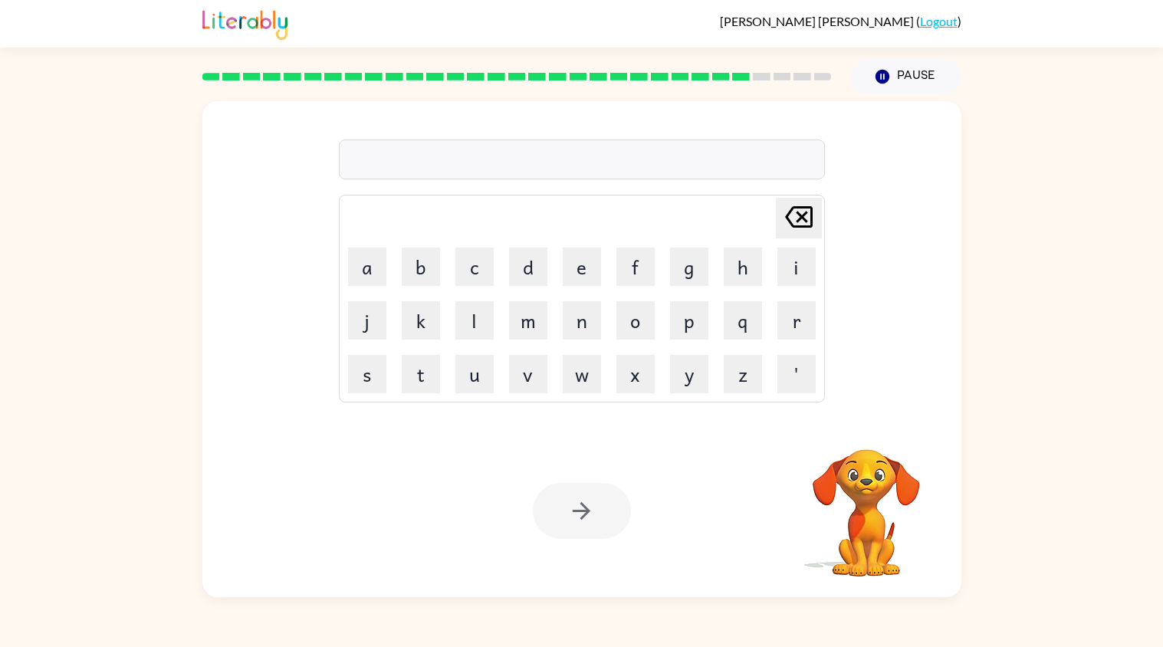
click at [593, 520] on div at bounding box center [582, 511] width 98 height 56
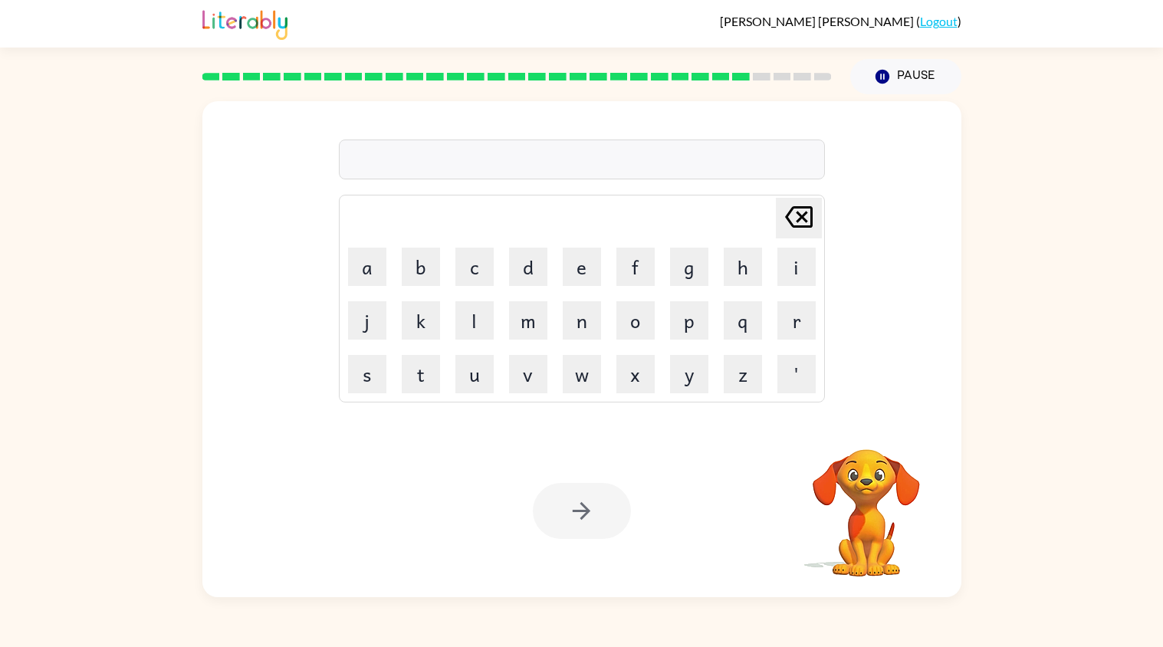
click at [593, 520] on div at bounding box center [582, 511] width 98 height 56
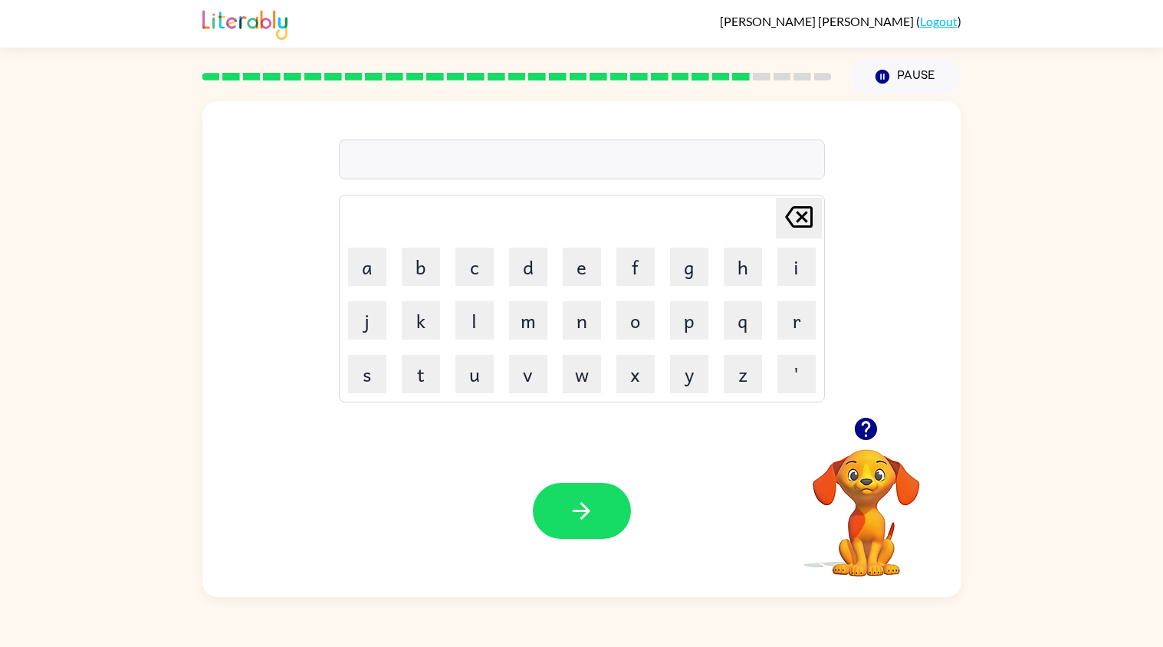
click at [593, 520] on icon "button" at bounding box center [581, 510] width 27 height 27
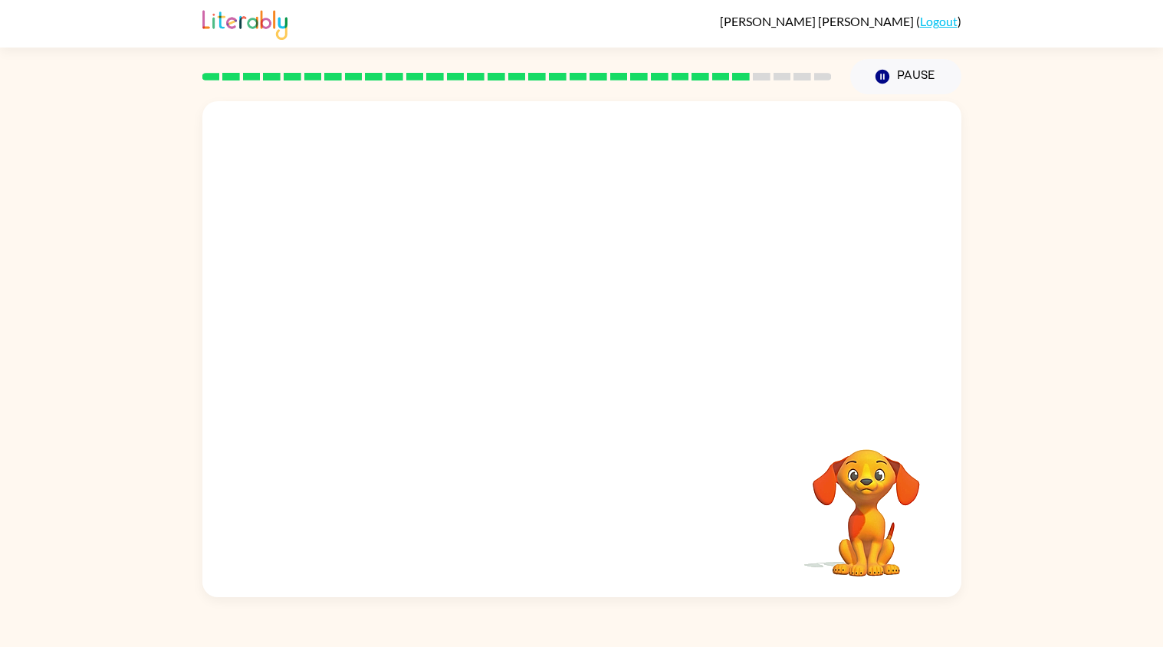
click at [593, 520] on div "Your browser must support playing .mp4 files to use Literably. Please try using…" at bounding box center [581, 349] width 759 height 496
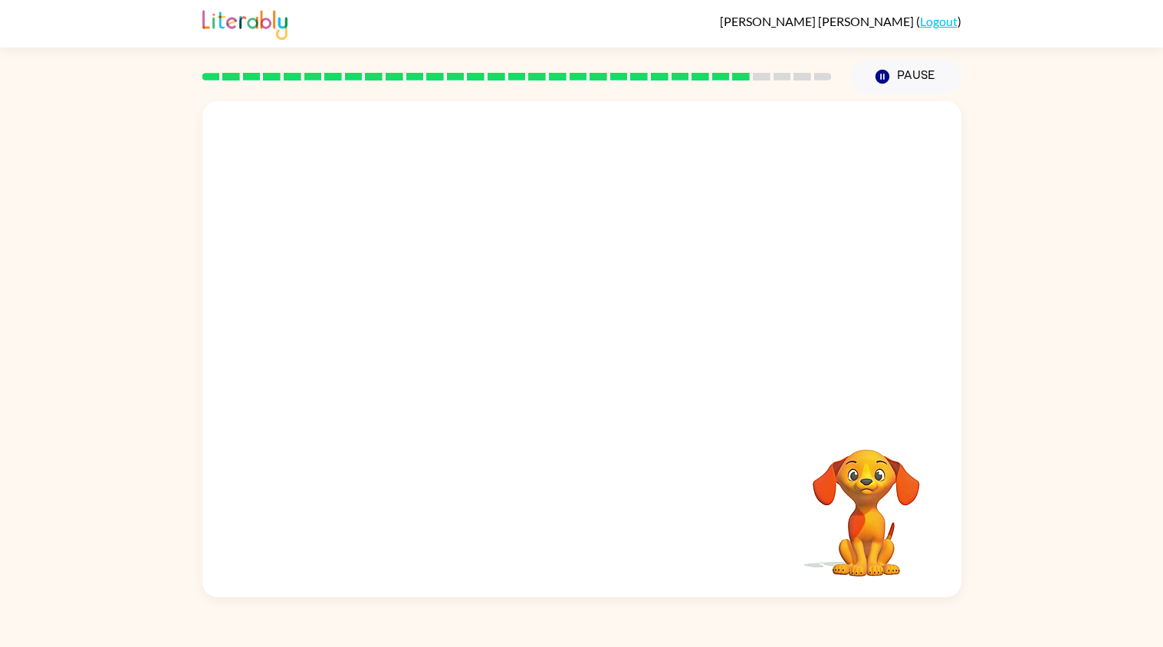
click at [593, 520] on div "Your browser must support playing .mp4 files to use Literably. Please try using…" at bounding box center [581, 349] width 759 height 496
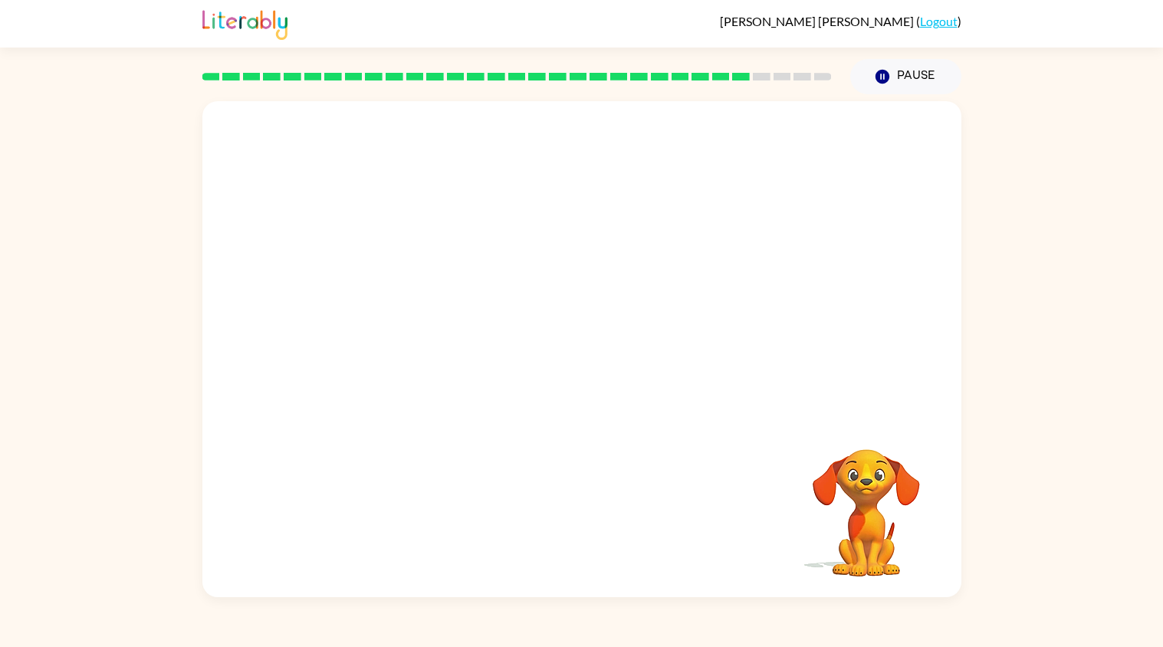
click at [593, 520] on div "Your browser must support playing .mp4 files to use Literably. Please try using…" at bounding box center [581, 349] width 759 height 496
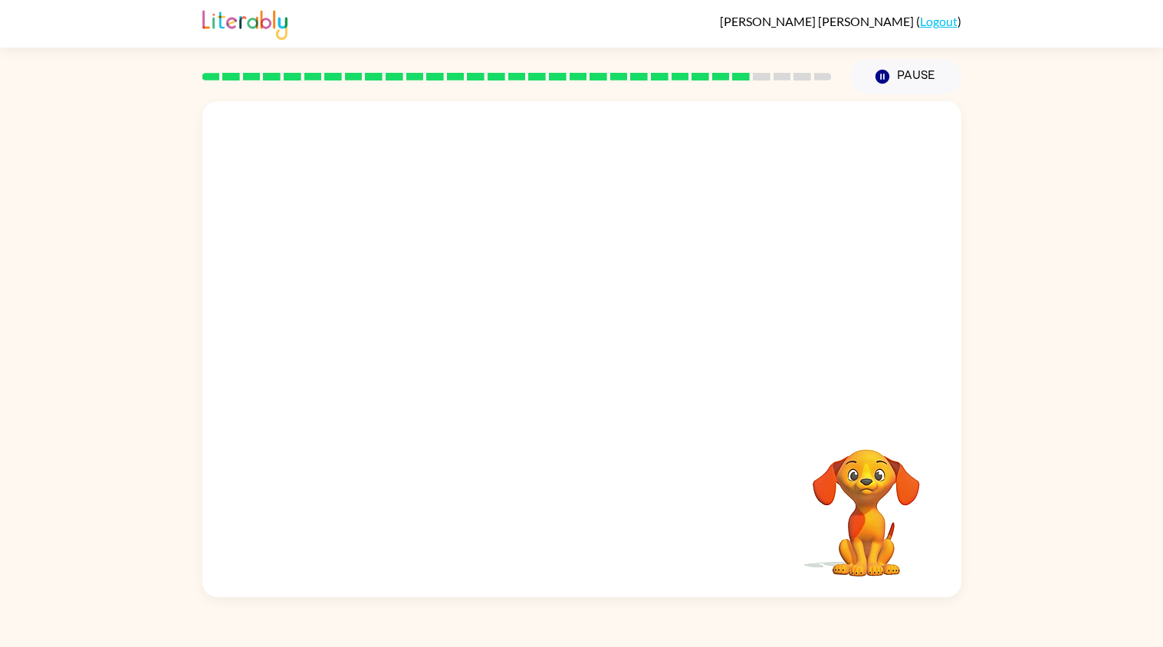
click at [593, 520] on div "Your browser must support playing .mp4 files to use Literably. Please try using…" at bounding box center [581, 349] width 759 height 496
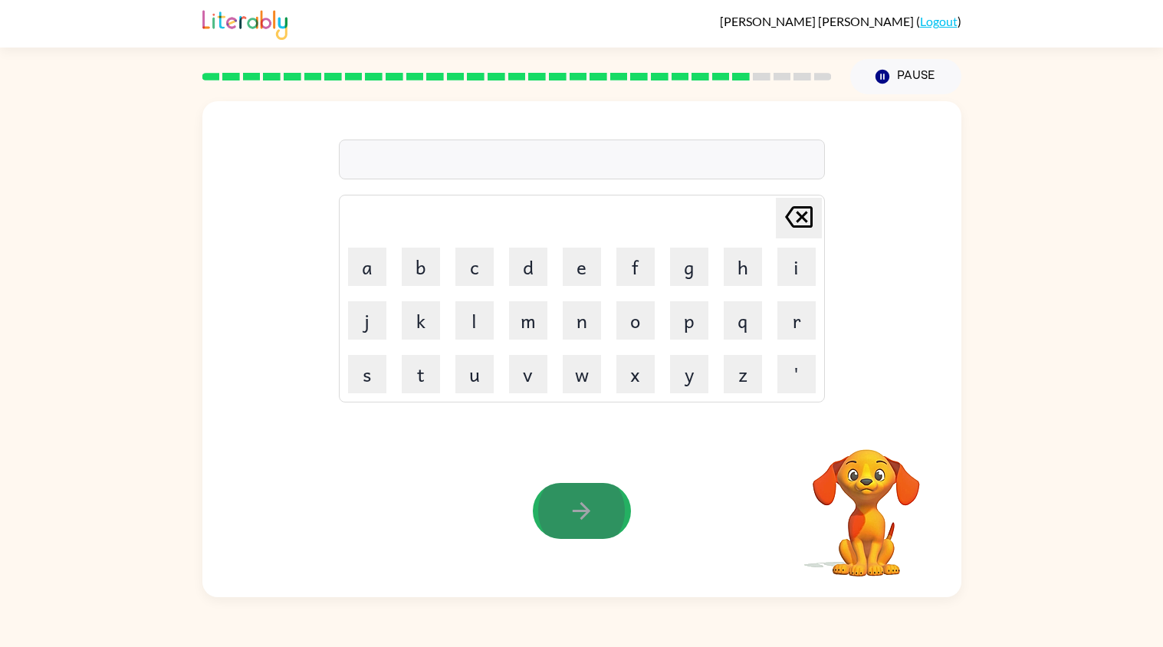
click at [593, 520] on icon "button" at bounding box center [581, 510] width 27 height 27
click at [593, 520] on div at bounding box center [582, 511] width 98 height 56
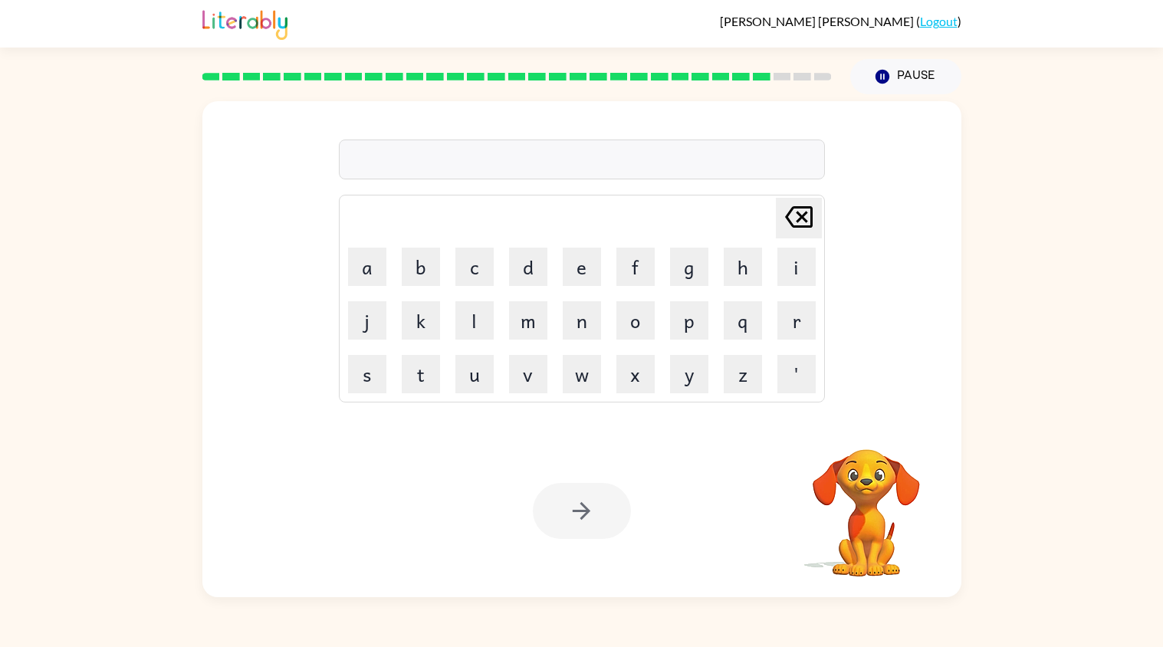
click at [593, 520] on div at bounding box center [582, 511] width 98 height 56
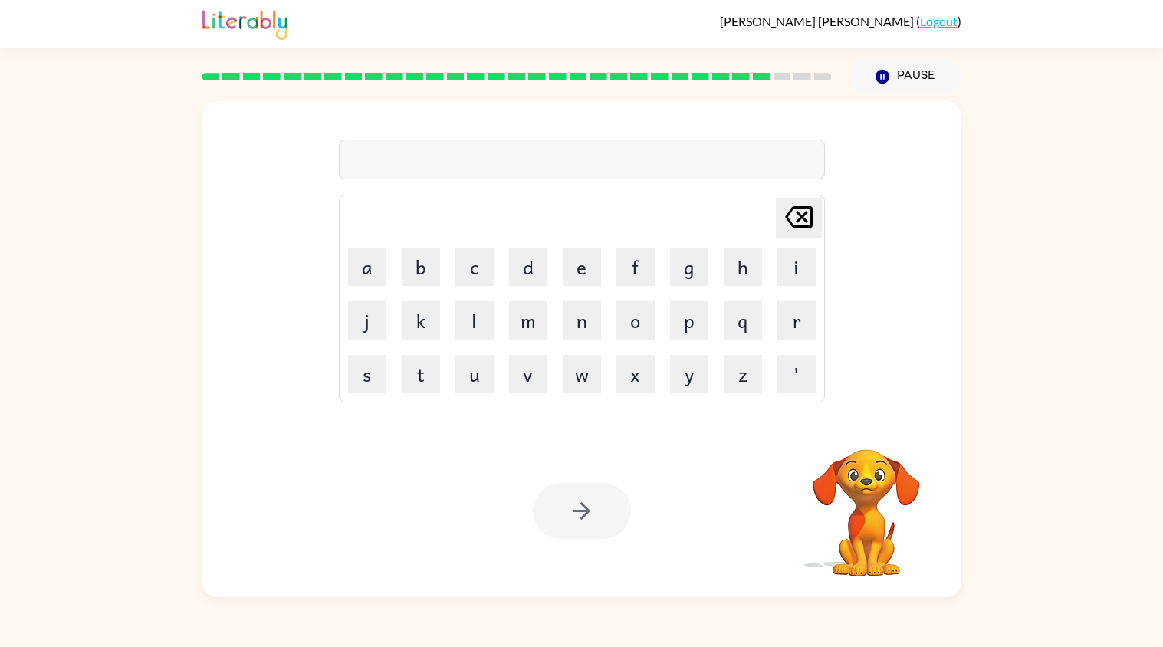
click at [593, 520] on div at bounding box center [582, 511] width 98 height 56
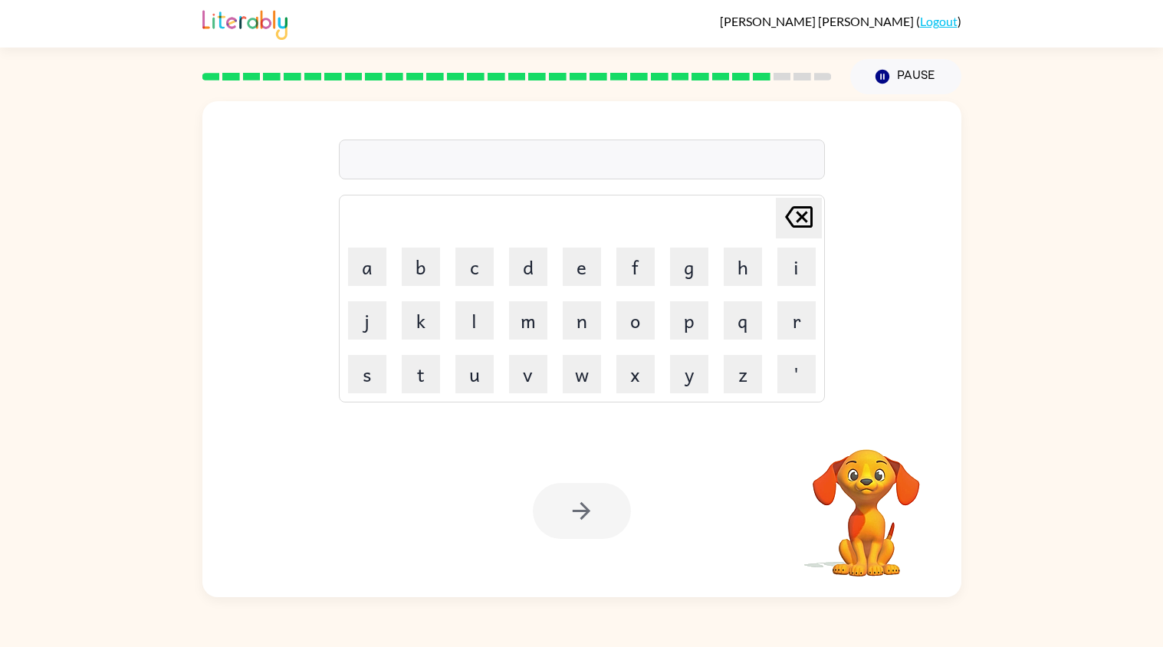
click at [593, 520] on div at bounding box center [582, 511] width 98 height 56
click at [593, 520] on icon "button" at bounding box center [581, 510] width 27 height 27
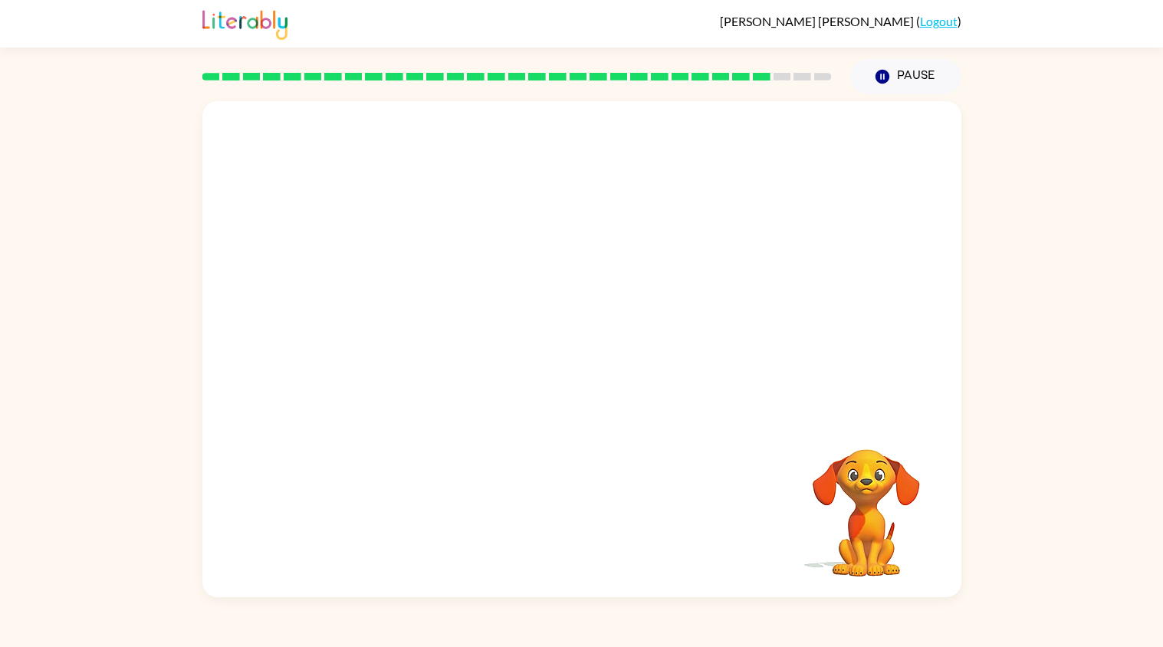
click at [593, 520] on div "Your browser must support playing .mp4 files to use Literably. Please try using…" at bounding box center [581, 349] width 759 height 496
click at [593, 519] on div "Your browser must support playing .mp4 files to use Literably. Please try using…" at bounding box center [581, 349] width 759 height 496
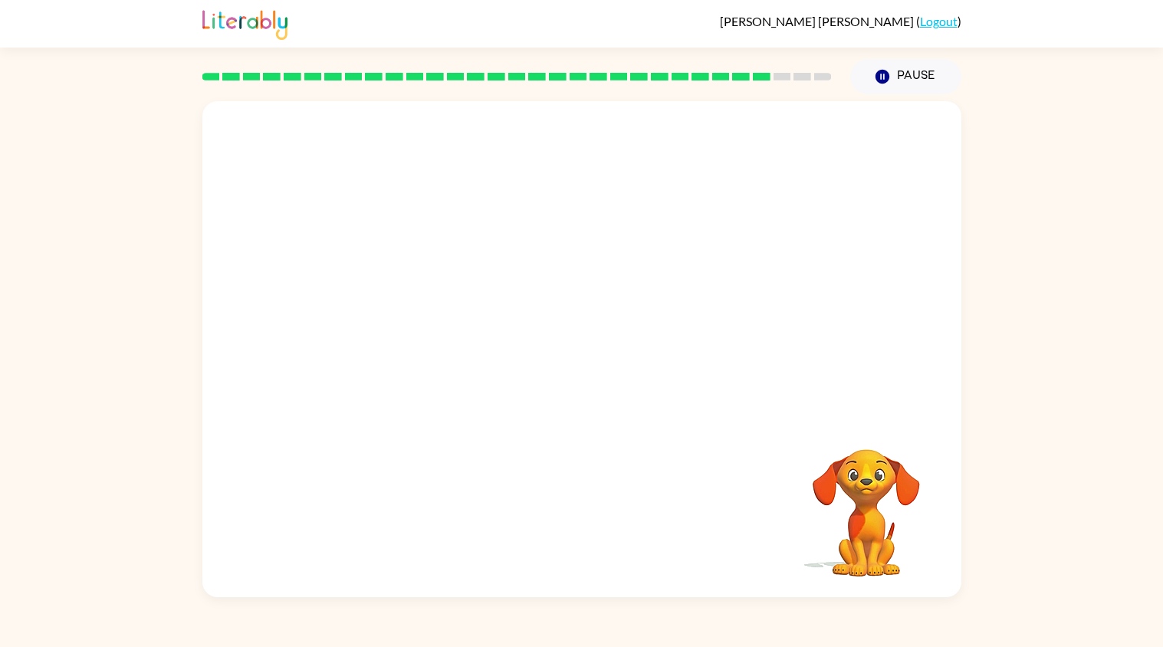
click at [593, 519] on div "Your browser must support playing .mp4 files to use Literably. Please try using…" at bounding box center [581, 349] width 759 height 496
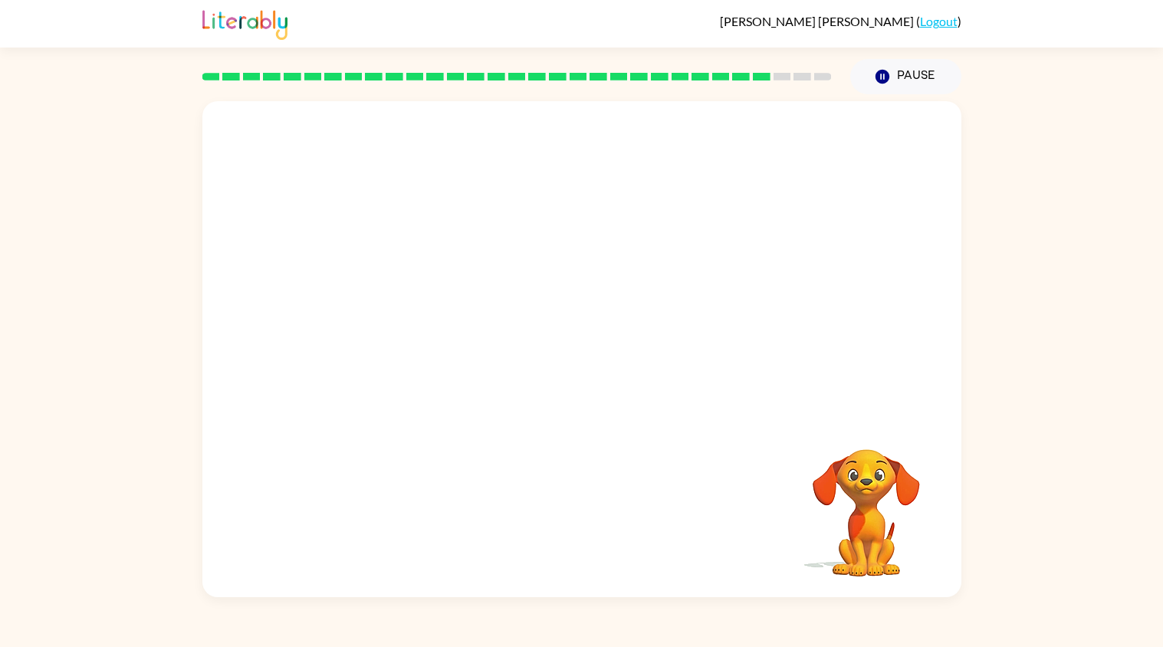
click at [593, 519] on div "Your browser must support playing .mp4 files to use Literably. Please try using…" at bounding box center [581, 349] width 759 height 496
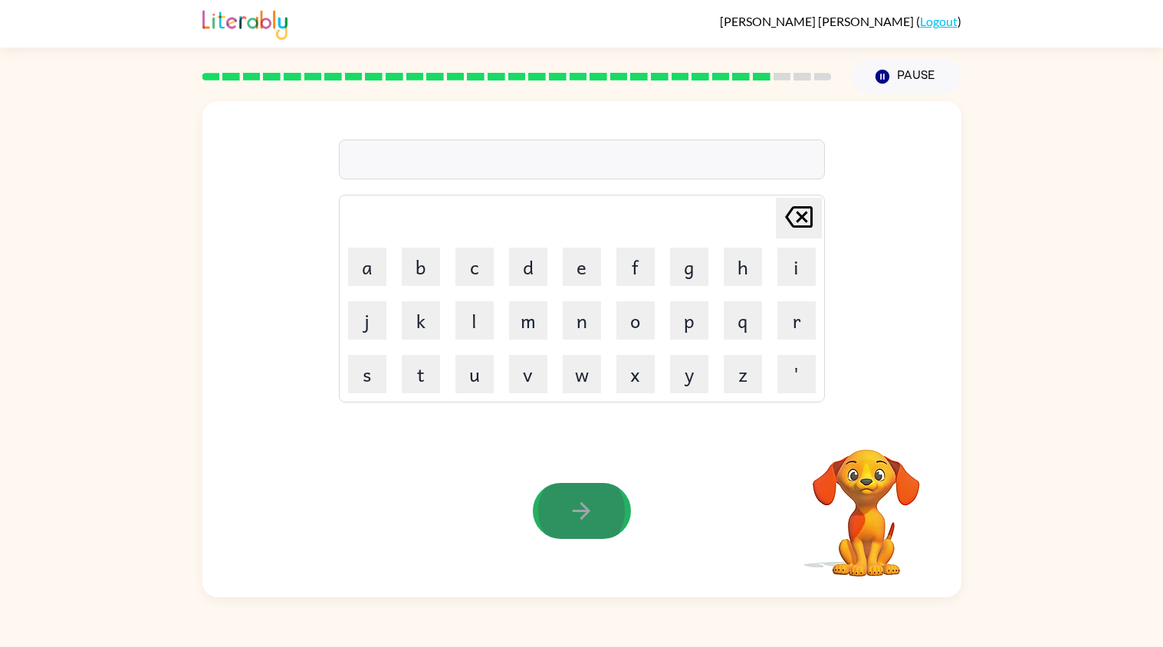
click at [593, 519] on icon "button" at bounding box center [581, 510] width 27 height 27
click at [593, 519] on div at bounding box center [582, 511] width 98 height 56
click at [596, 520] on button "button" at bounding box center [582, 511] width 98 height 56
click at [596, 520] on div at bounding box center [582, 511] width 98 height 56
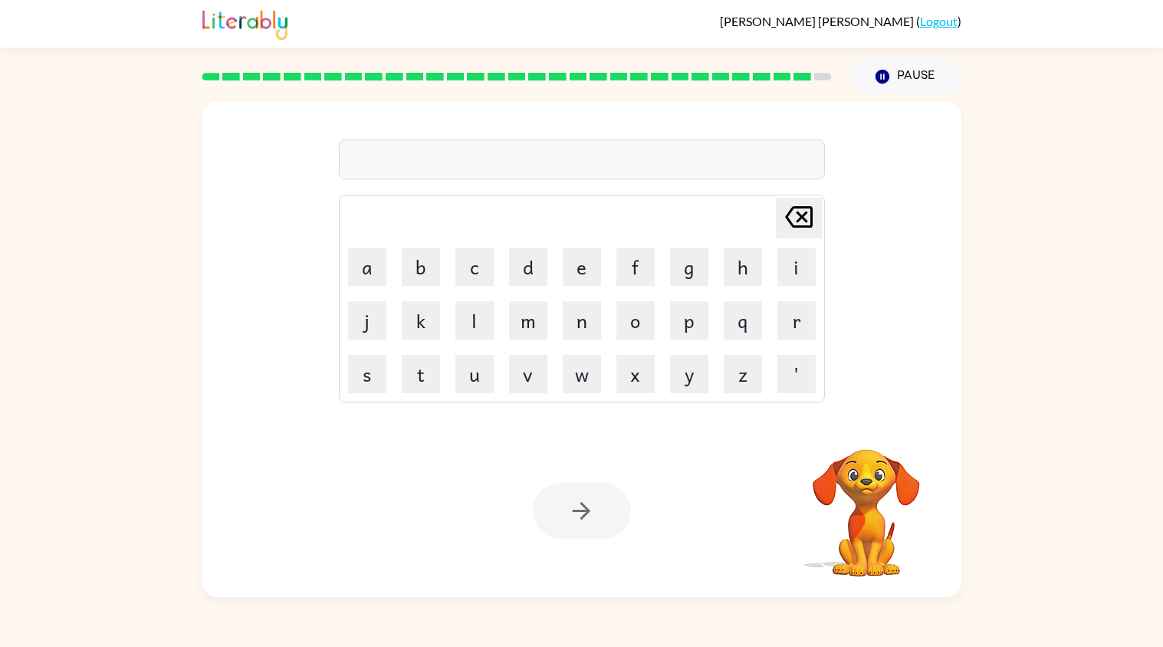
click at [596, 520] on div at bounding box center [582, 511] width 98 height 56
click at [596, 520] on button "button" at bounding box center [582, 511] width 98 height 56
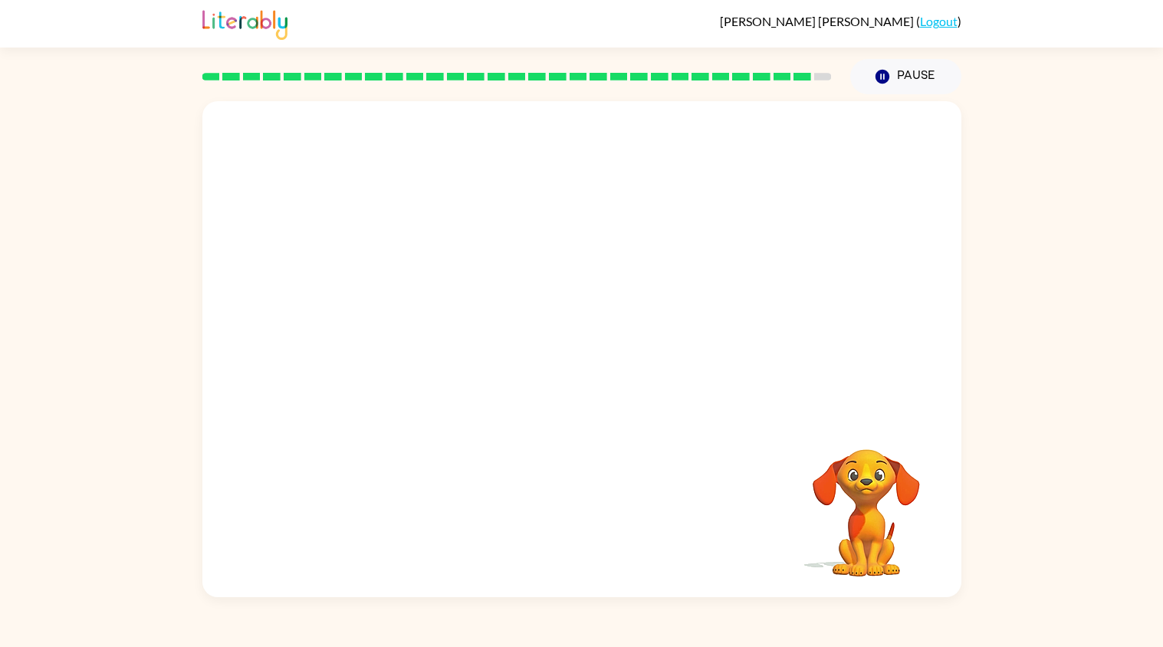
click at [596, 520] on div "Your browser must support playing .mp4 files to use Literably. Please try using…" at bounding box center [581, 349] width 759 height 496
